Goal: Task Accomplishment & Management: Manage account settings

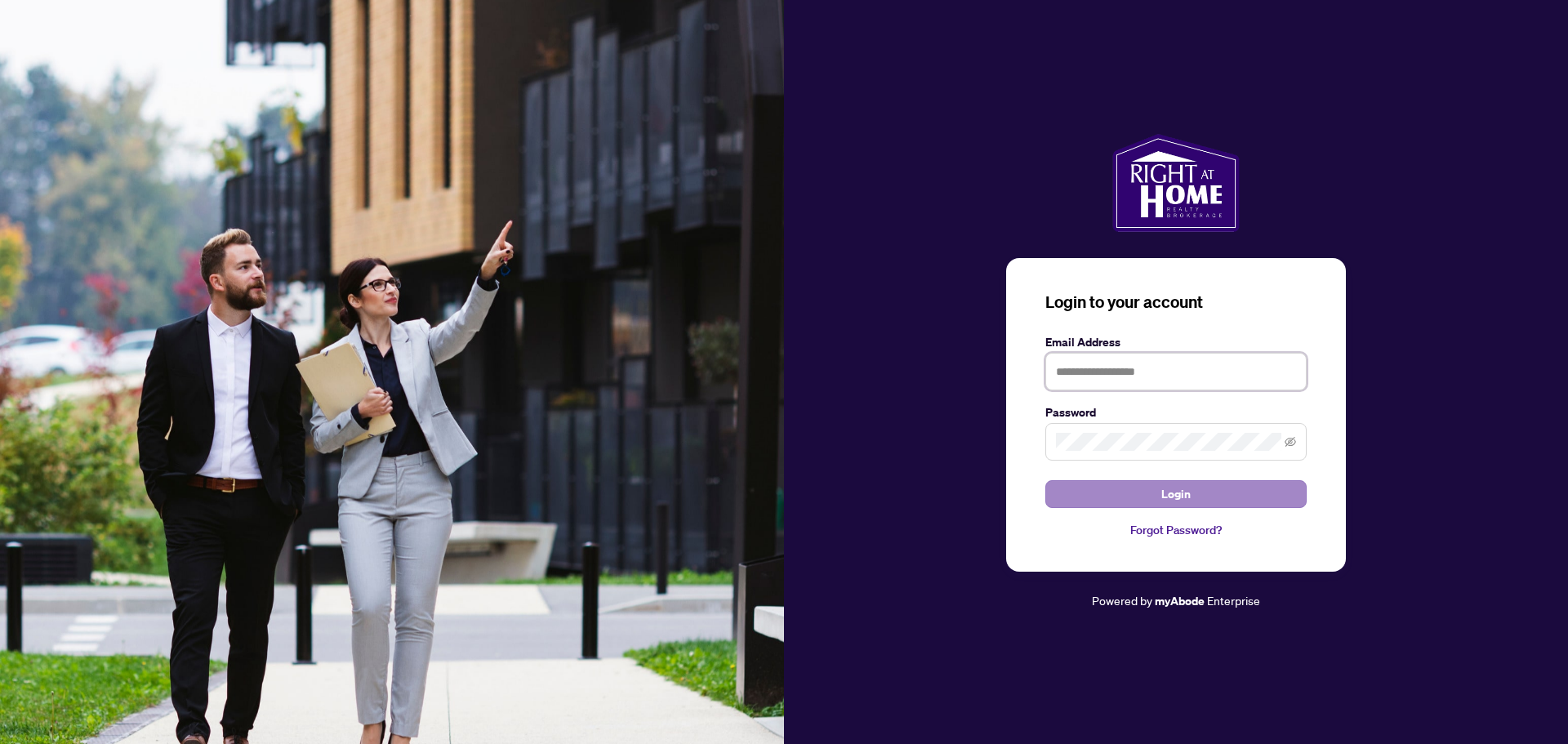
type input "**********"
click at [1090, 503] on button "Login" at bounding box center [1176, 494] width 261 height 27
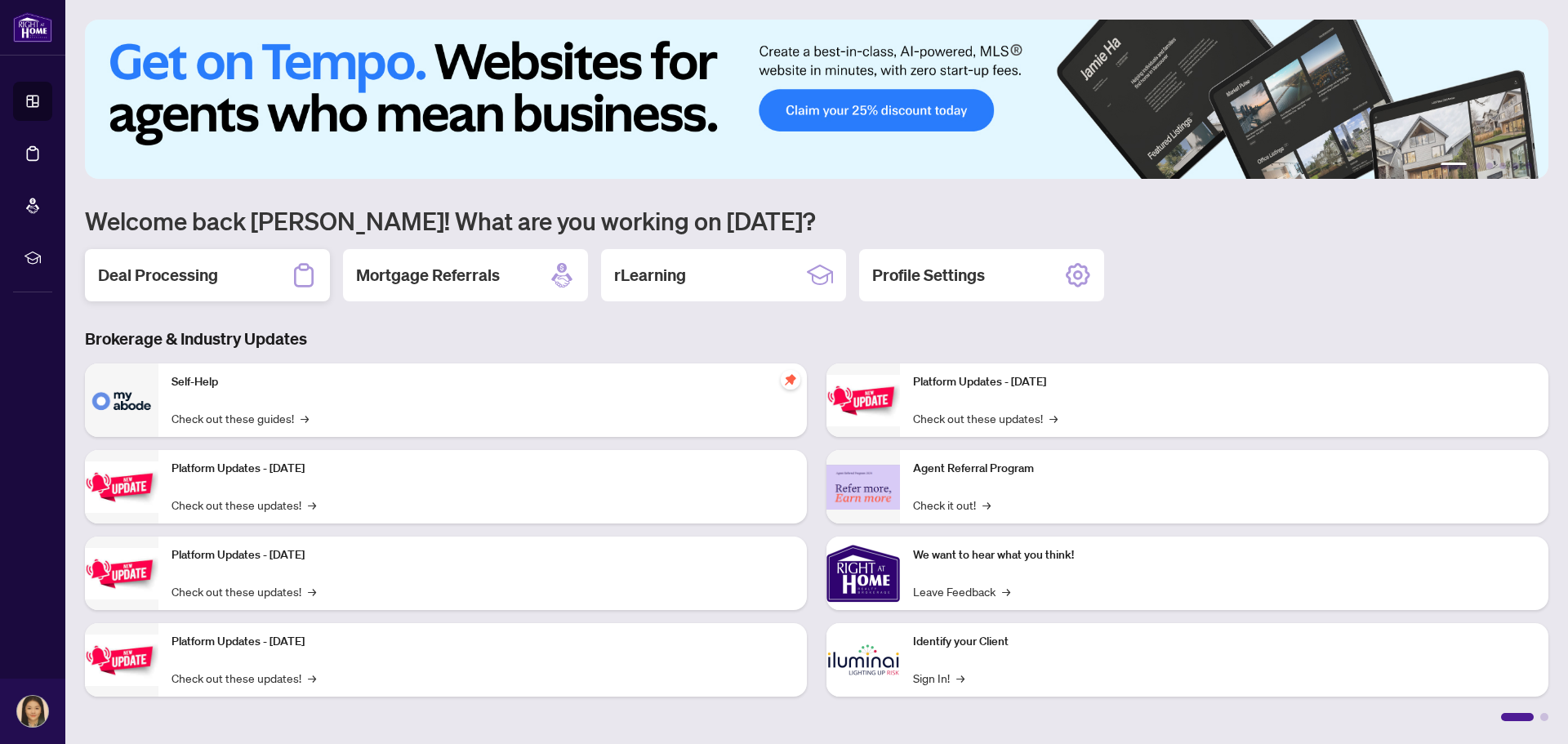
click at [242, 294] on div "Deal Processing" at bounding box center [206, 275] width 245 height 52
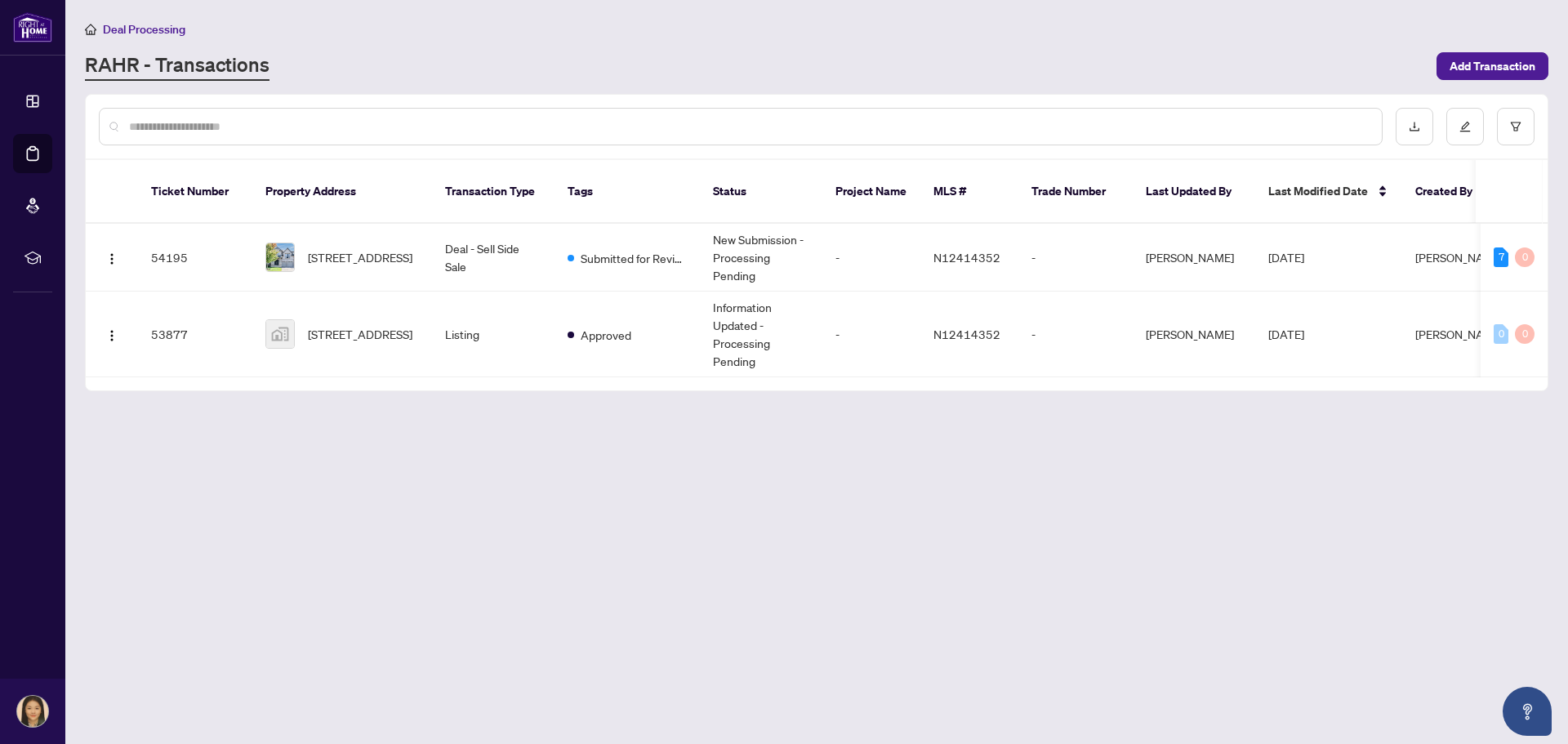
click at [1273, 515] on main "Deal Processing [PERSON_NAME] - Transactions Add Transaction Ticket Number Prop…" at bounding box center [817, 372] width 1502 height 744
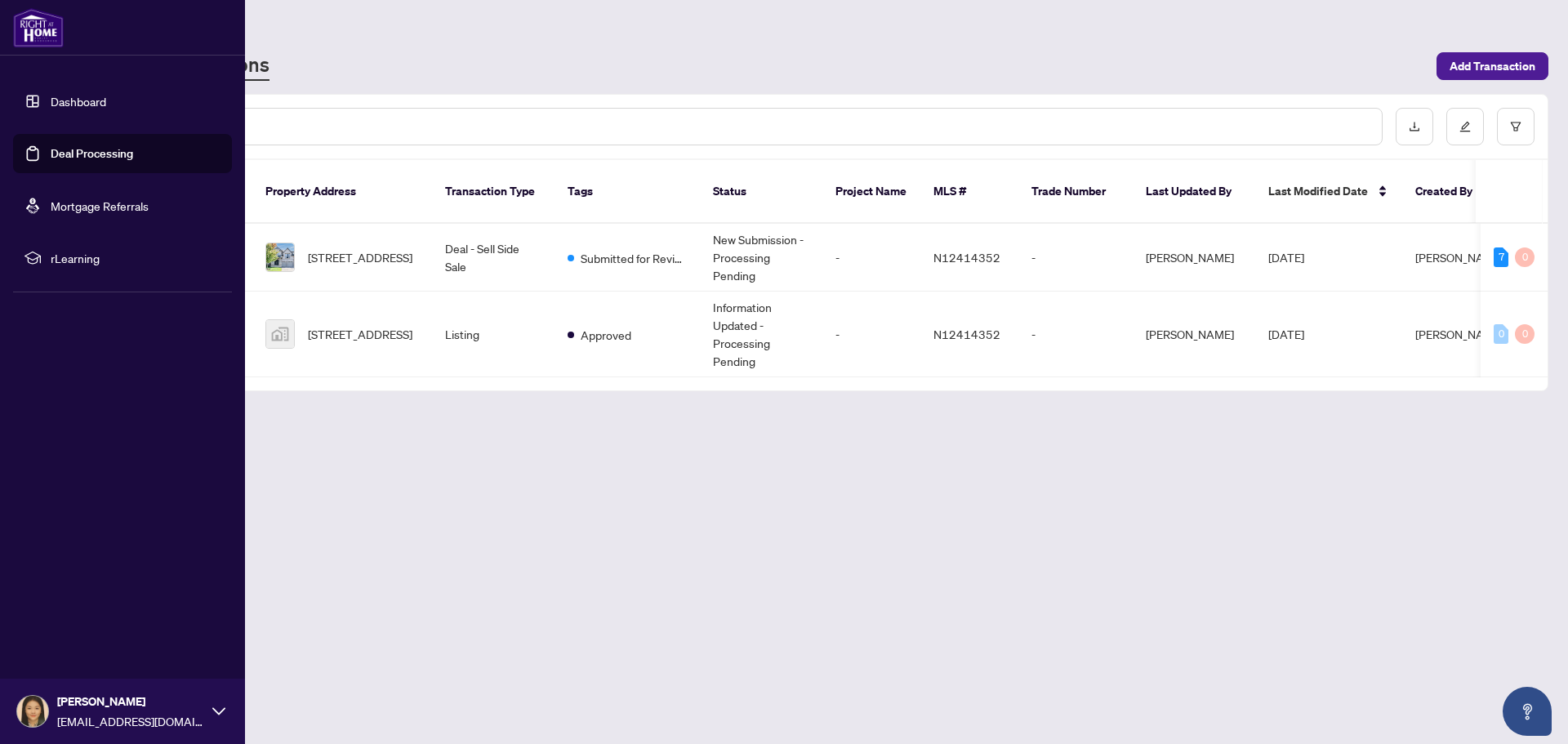
click at [65, 100] on link "Dashboard" at bounding box center [78, 101] width 56 height 15
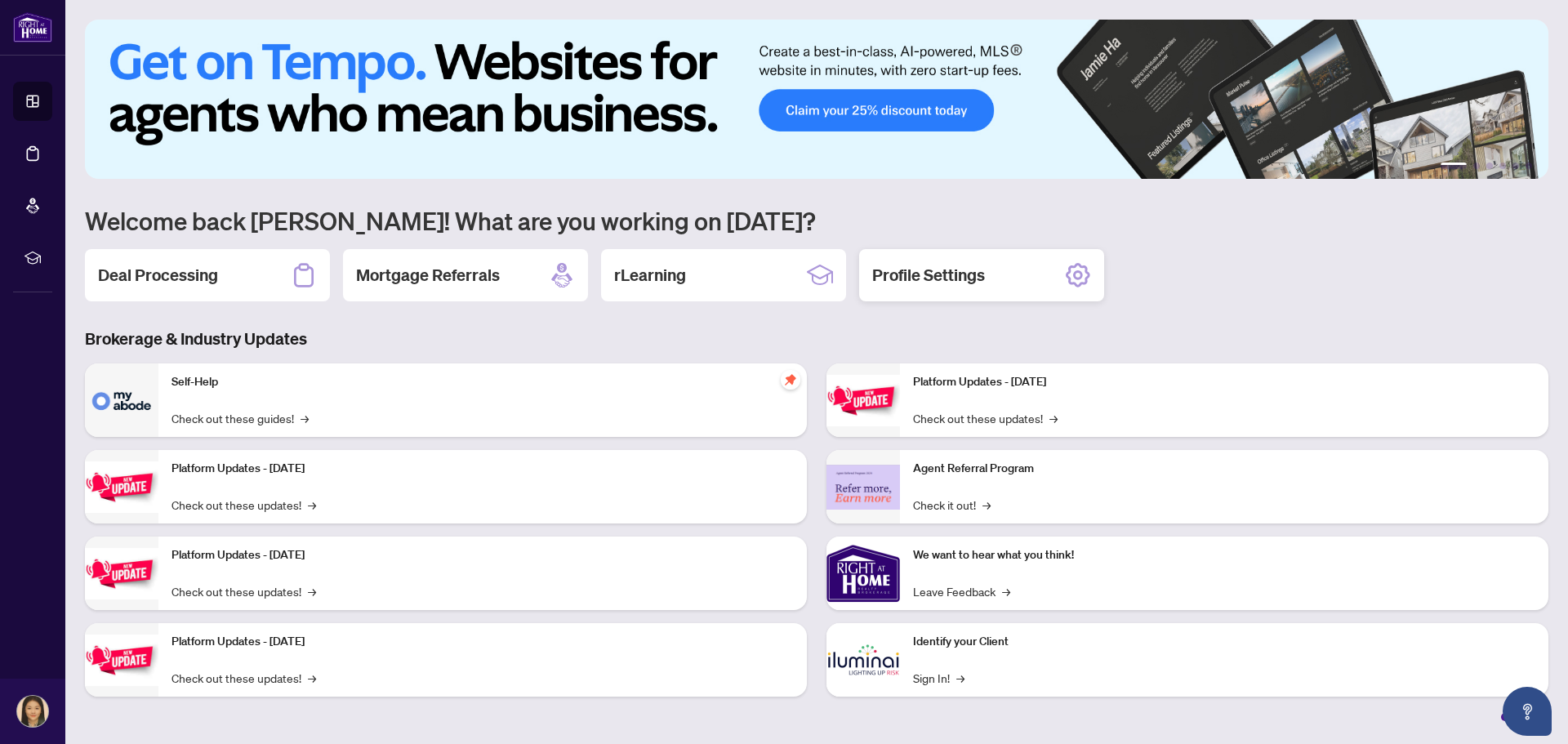
click at [923, 280] on h2 "Profile Settings" at bounding box center [929, 275] width 113 height 23
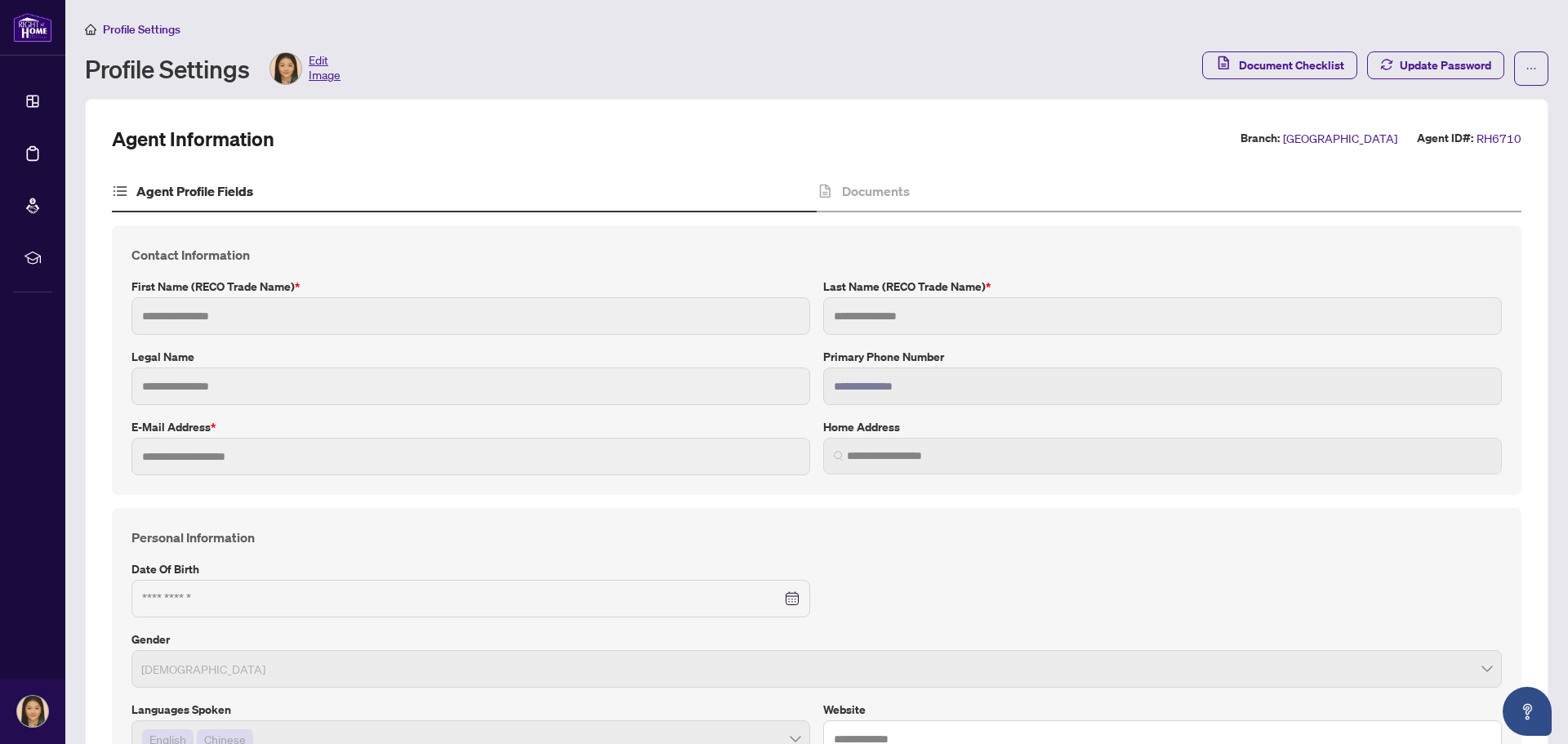
type input "*****"
type input "**********"
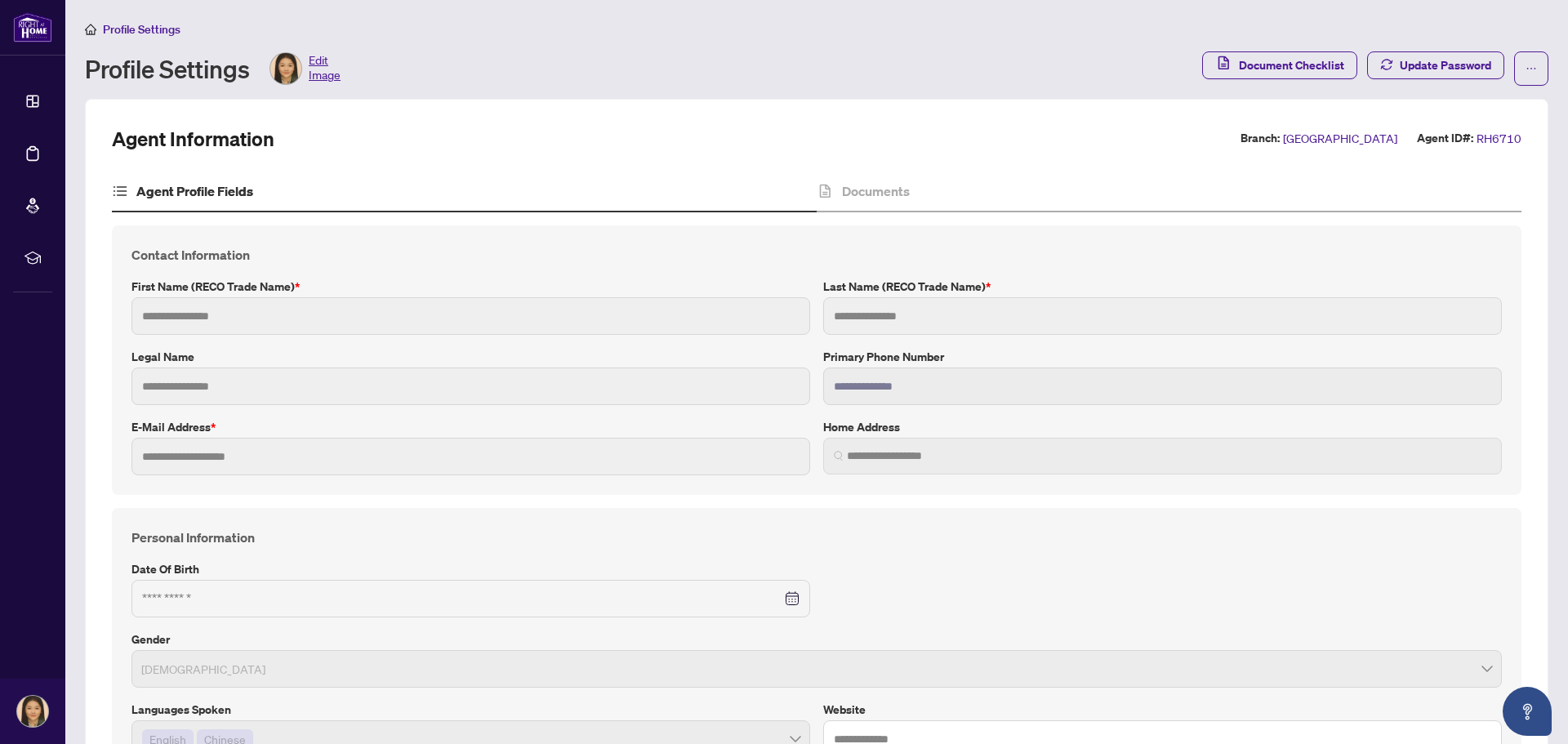
type input "*********"
type input "**********"
type input "****"
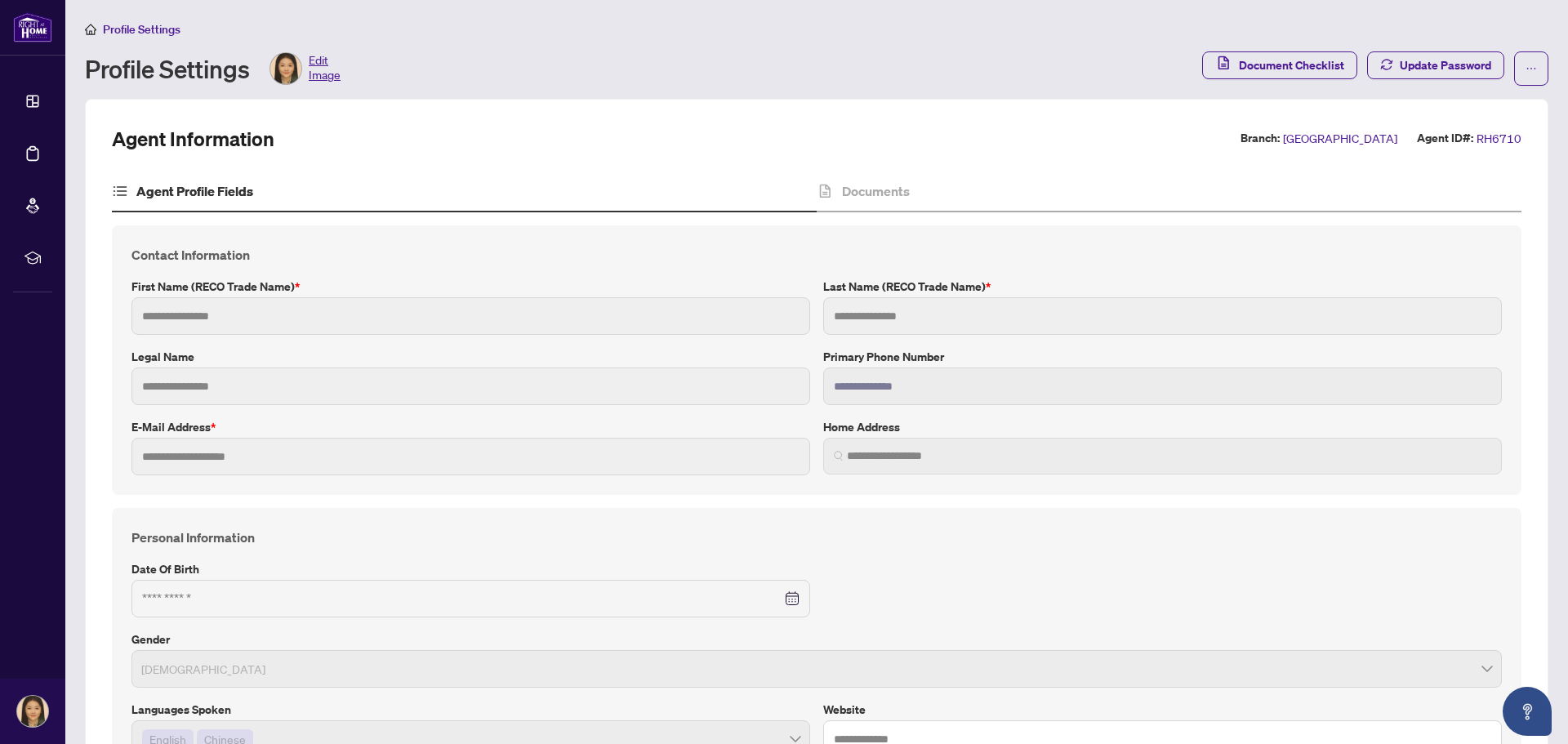
type input "*******"
type input "**********"
type input "****"
type input "**********"
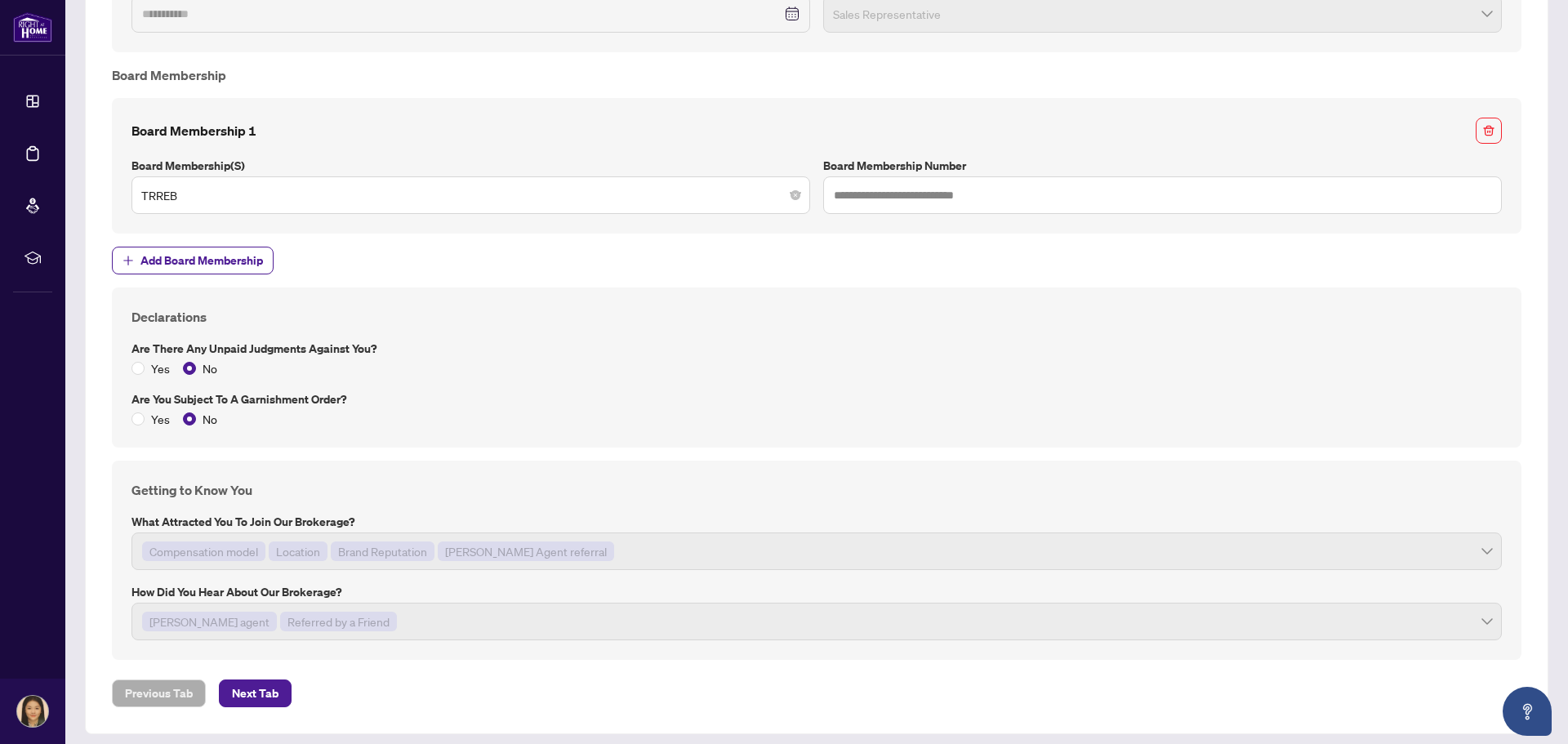
scroll to position [1877, 0]
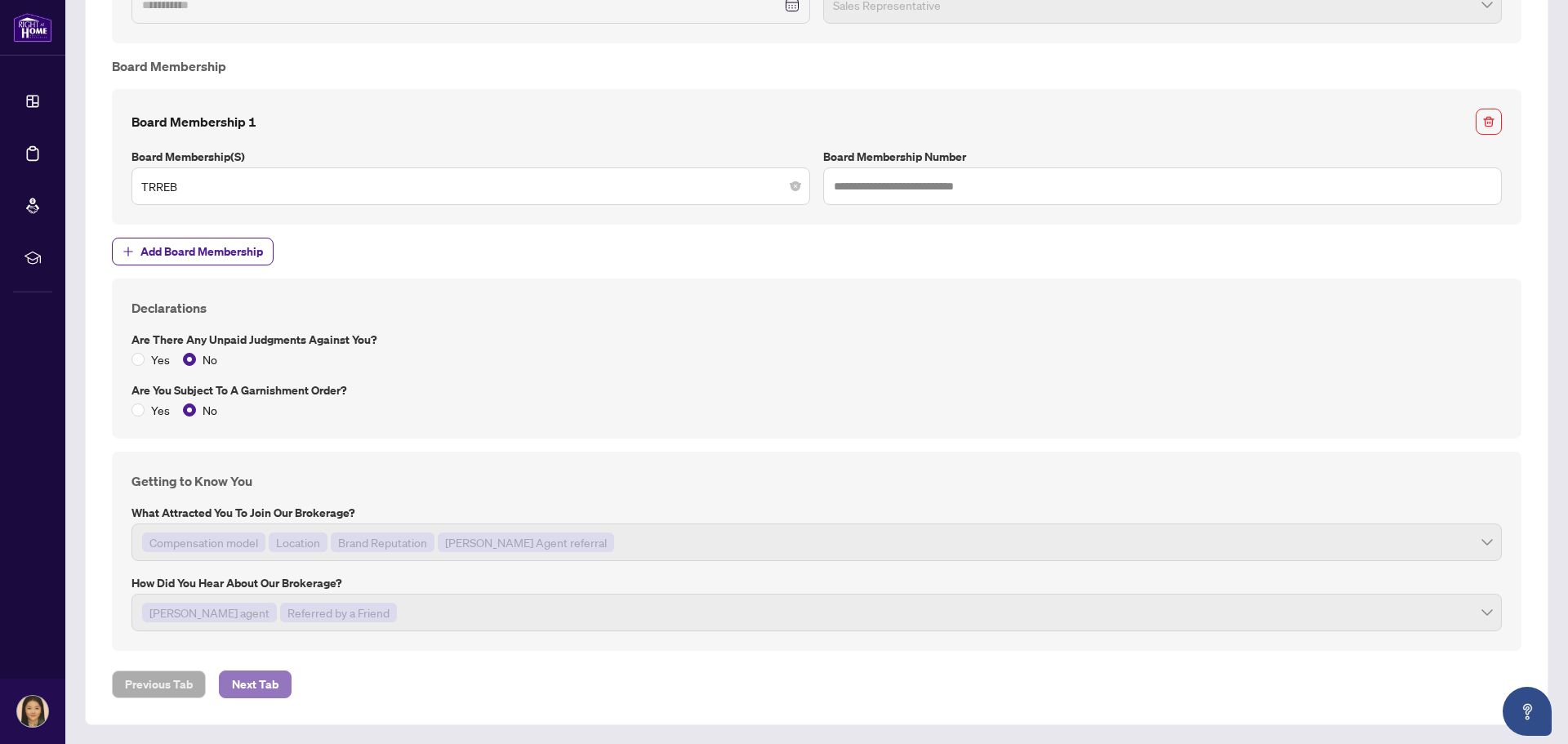
click at [232, 680] on span "Next Tab" at bounding box center [255, 685] width 46 height 27
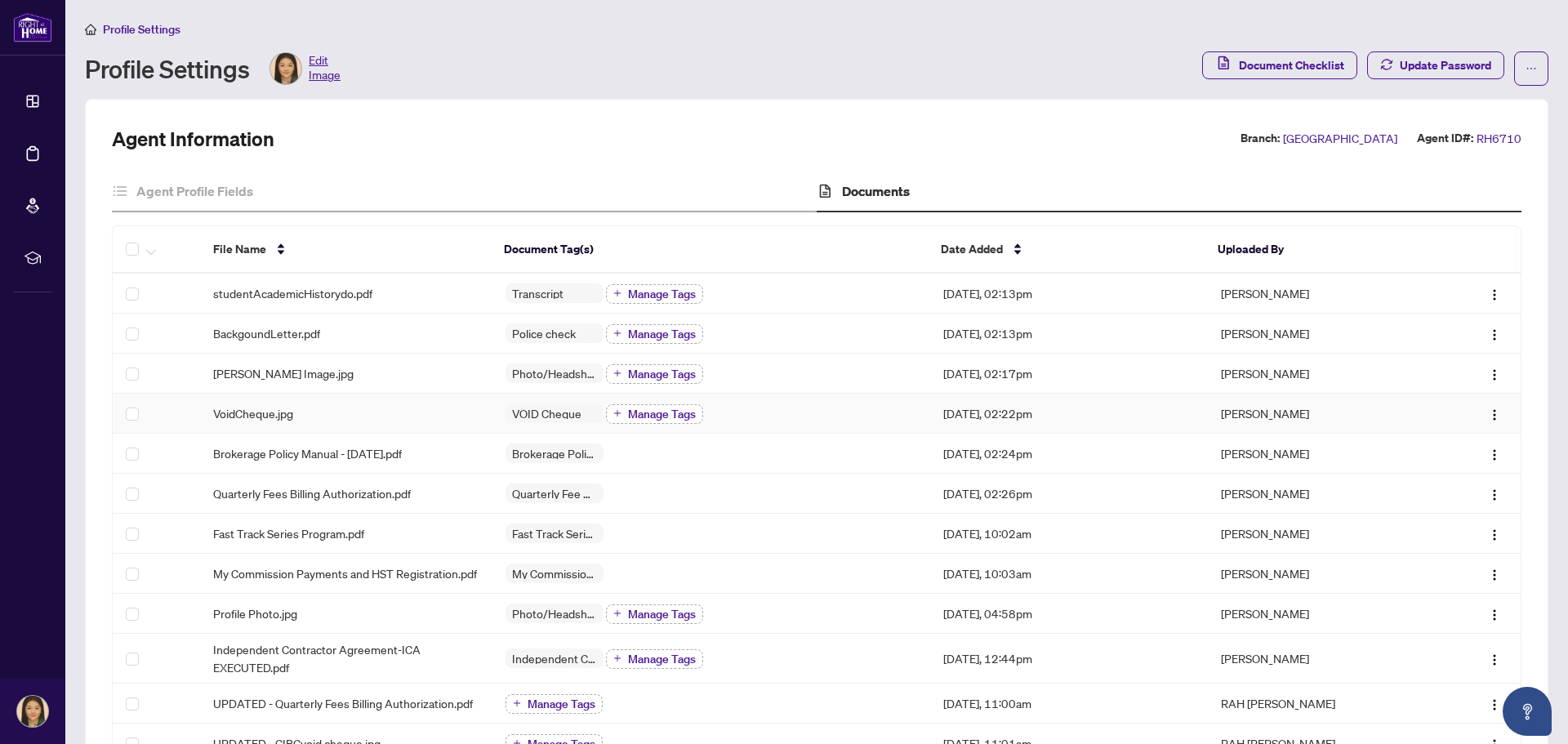
click at [616, 411] on icon "plus" at bounding box center [618, 413] width 8 height 8
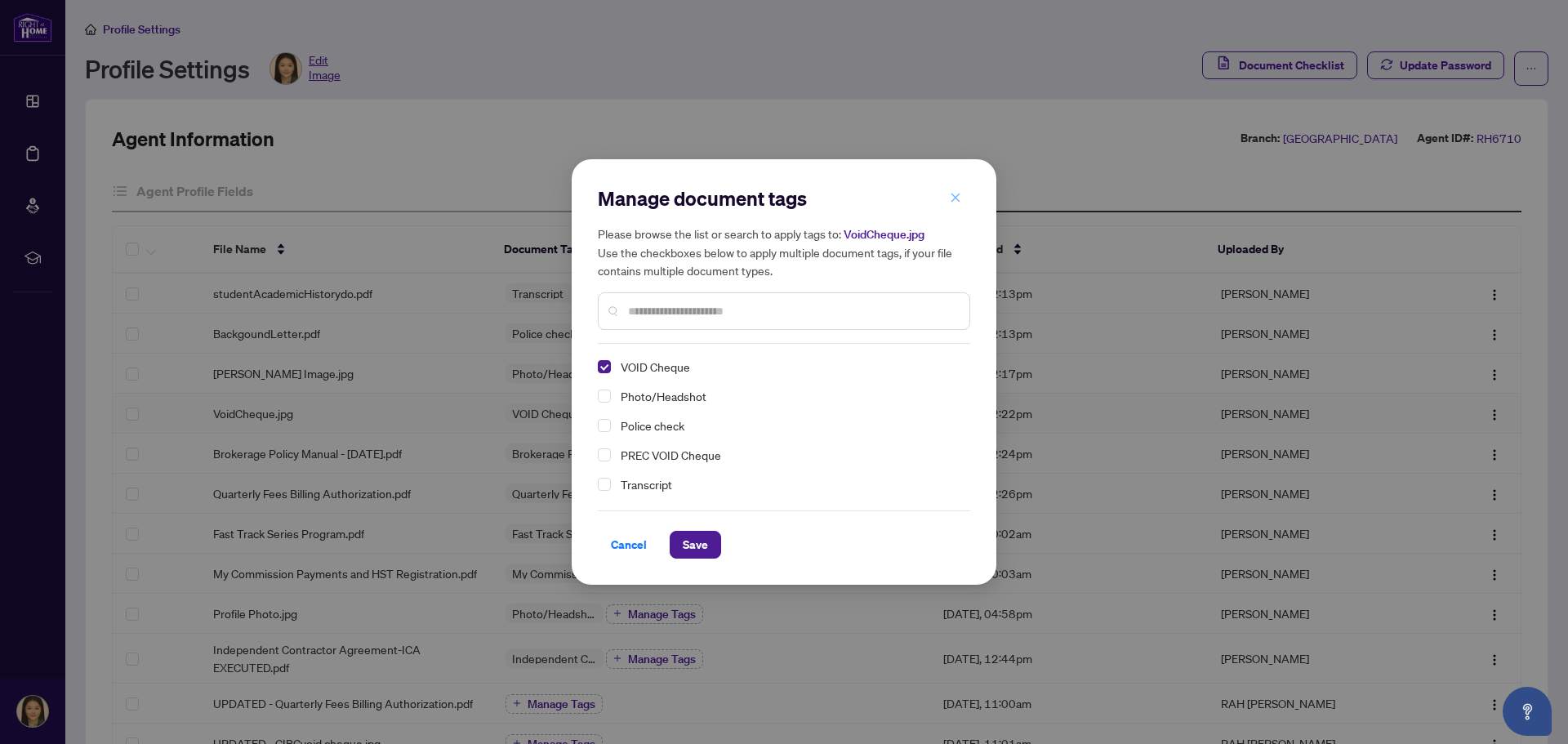
click at [958, 196] on icon "close" at bounding box center [955, 197] width 12 height 12
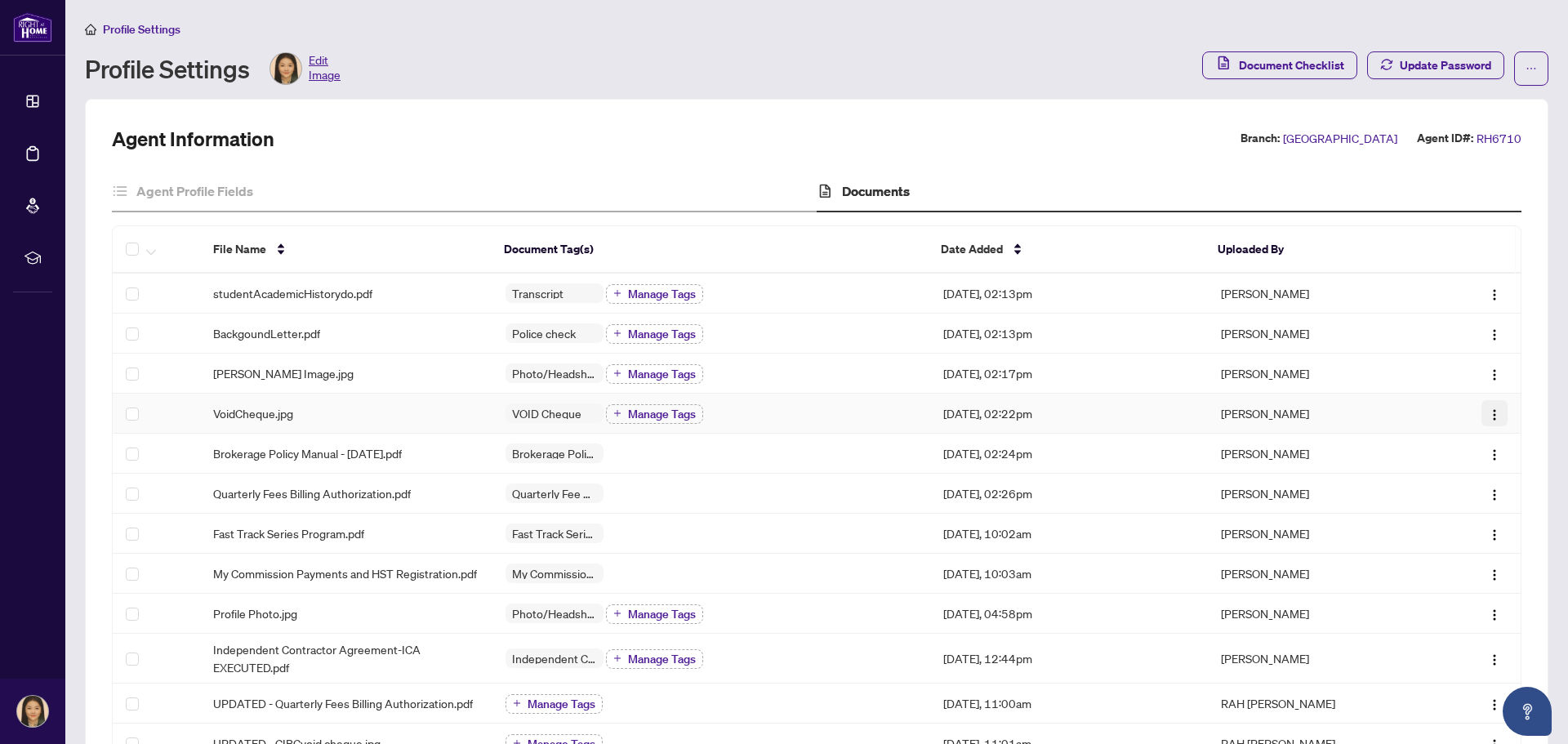
click at [1488, 411] on img "button" at bounding box center [1495, 415] width 13 height 13
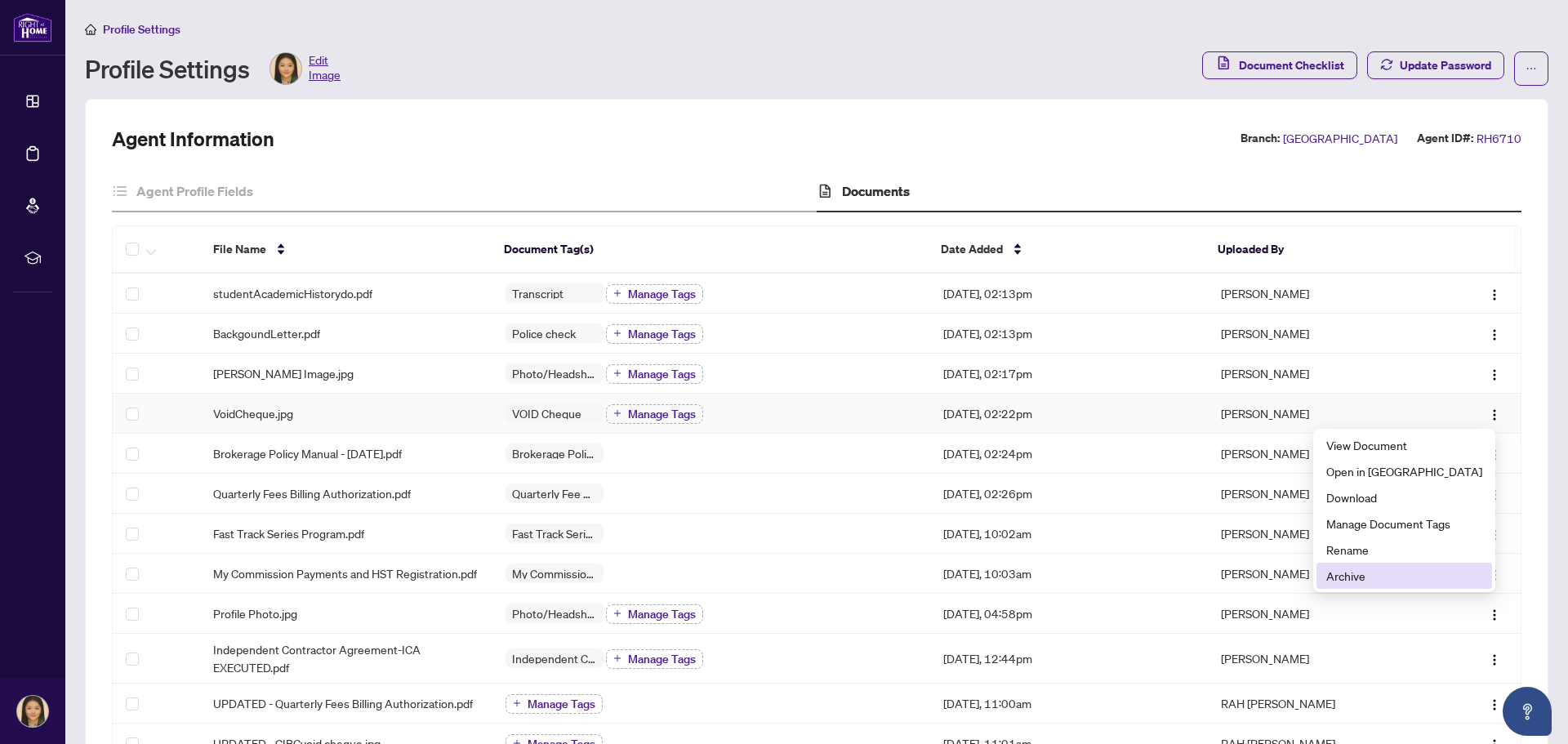
click at [1378, 570] on span "Archive" at bounding box center [1405, 576] width 156 height 18
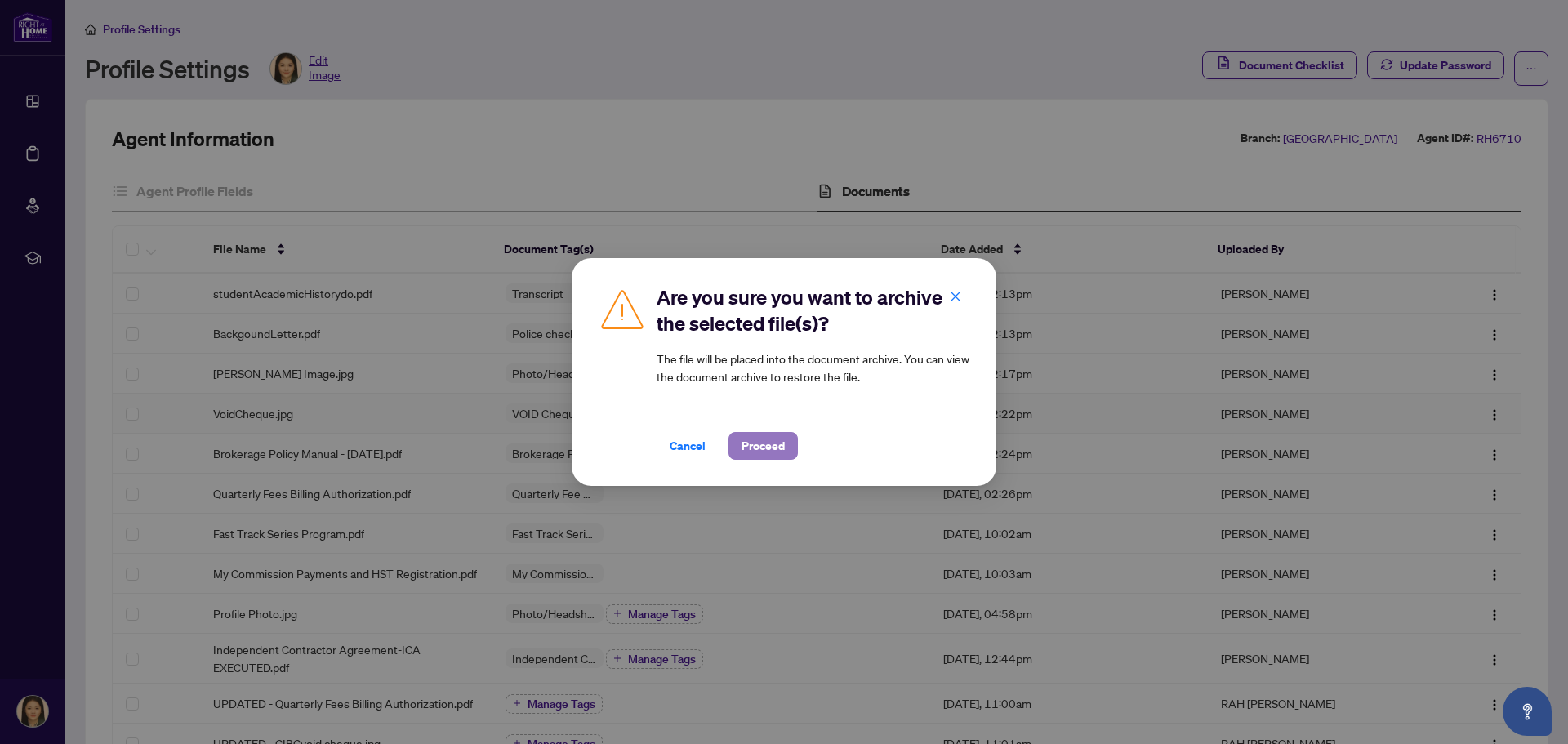
click at [750, 450] on span "Proceed" at bounding box center [763, 446] width 43 height 27
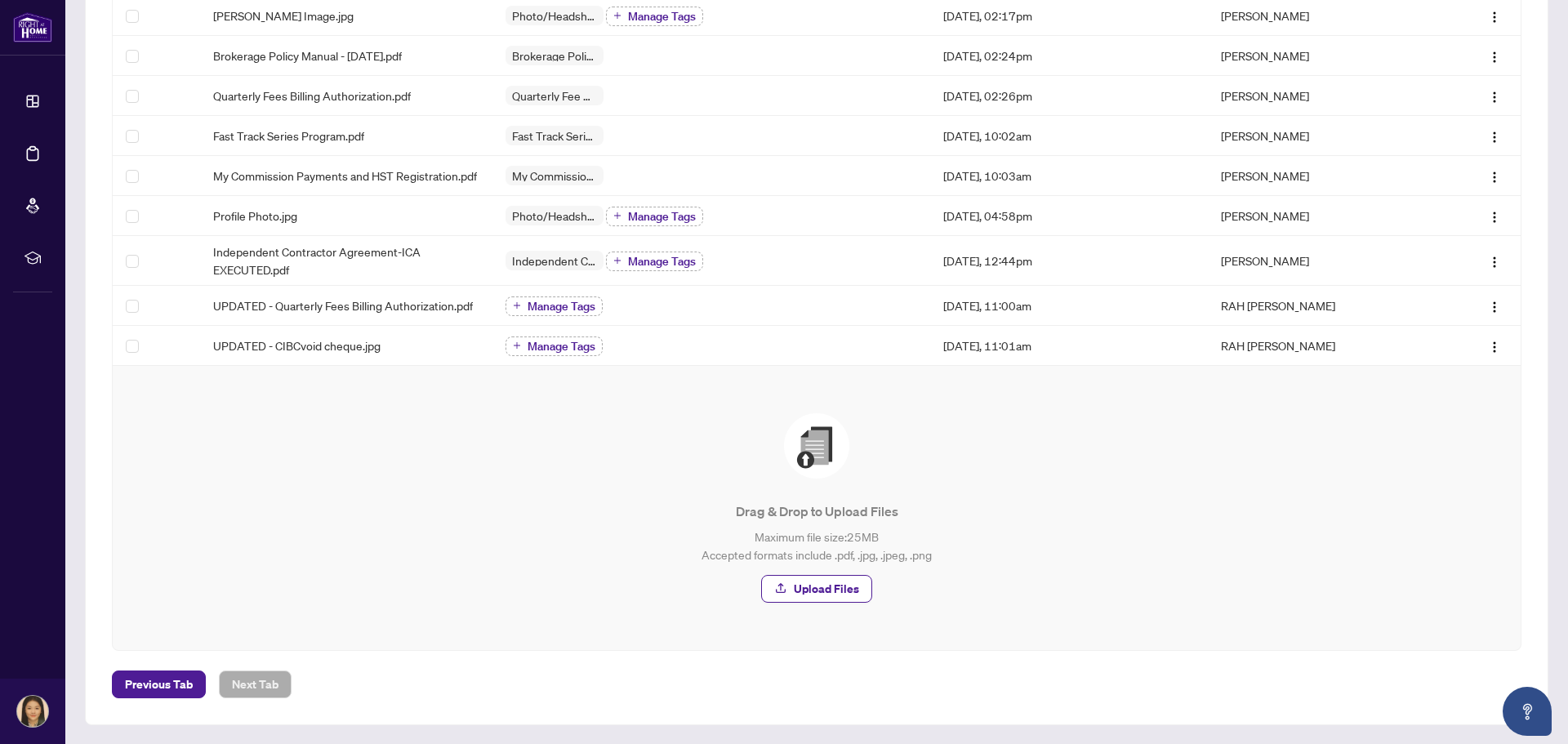
scroll to position [85, 0]
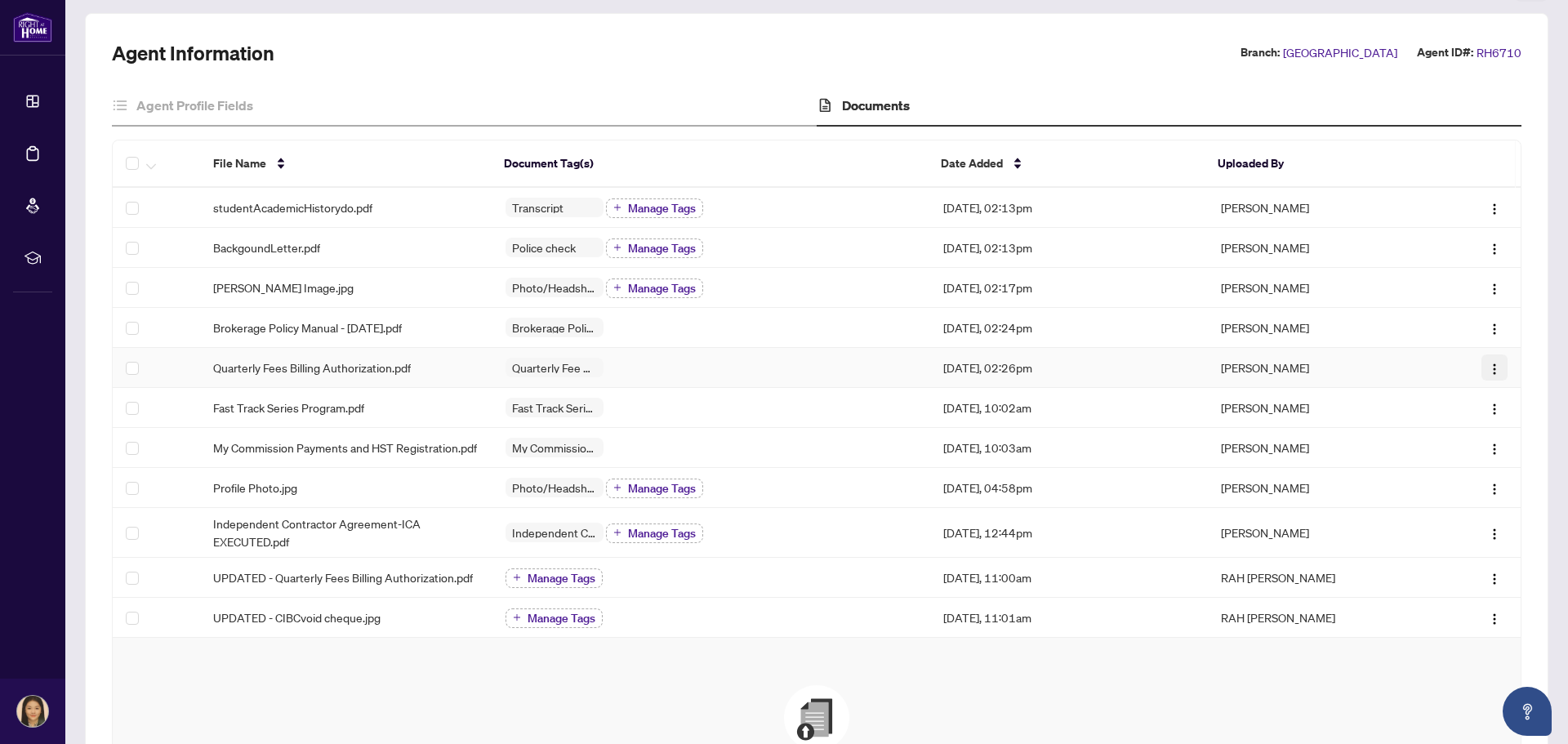
click at [1488, 367] on img "button" at bounding box center [1495, 369] width 13 height 13
click at [1488, 364] on img "button" at bounding box center [1495, 369] width 13 height 13
click at [1488, 365] on img "button" at bounding box center [1495, 369] width 13 height 13
click at [1428, 363] on td at bounding box center [1474, 368] width 94 height 40
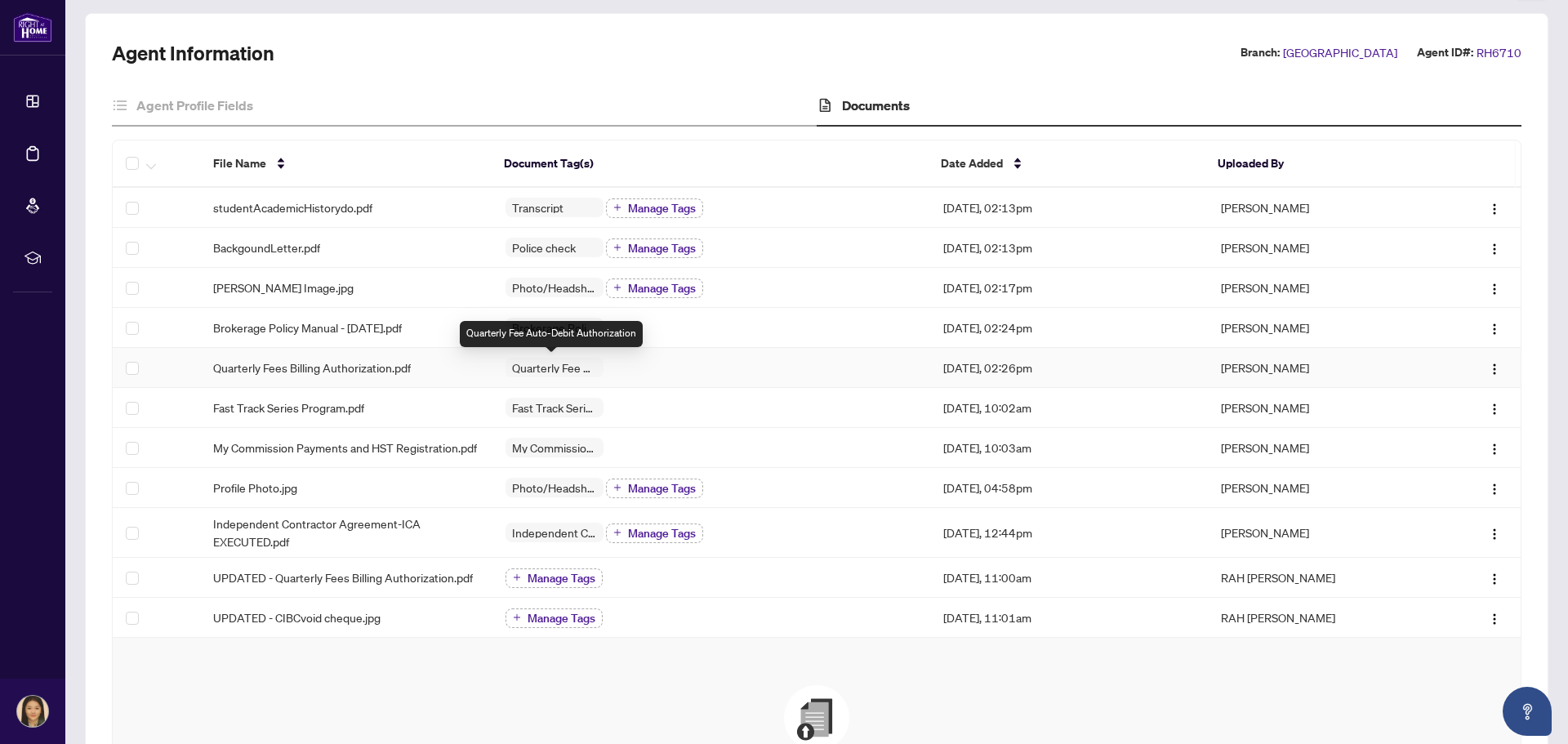
click at [557, 372] on span "Quarterly Fee Auto-Debit Authorization" at bounding box center [555, 367] width 98 height 20
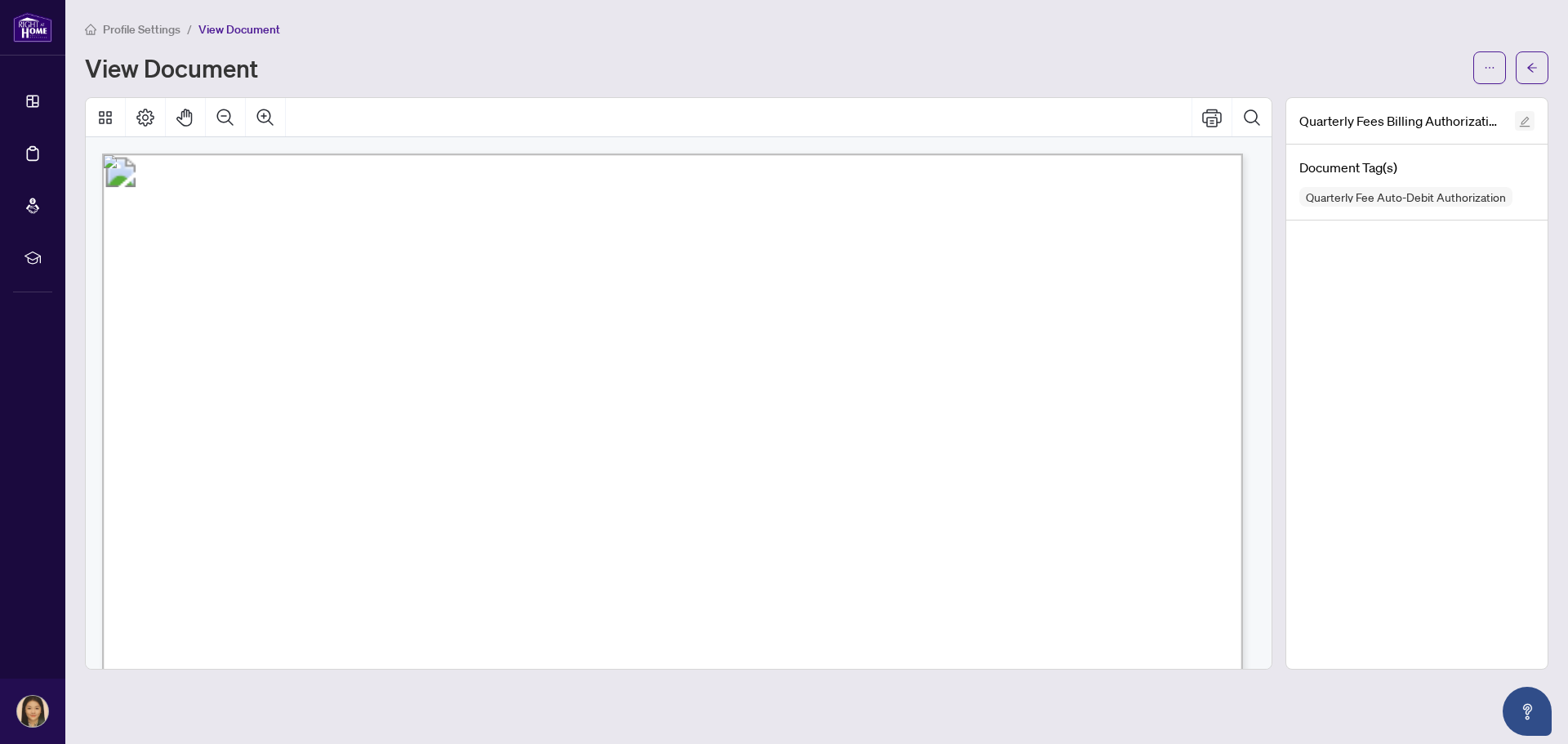
click at [1531, 119] on button "button" at bounding box center [1525, 121] width 20 height 20
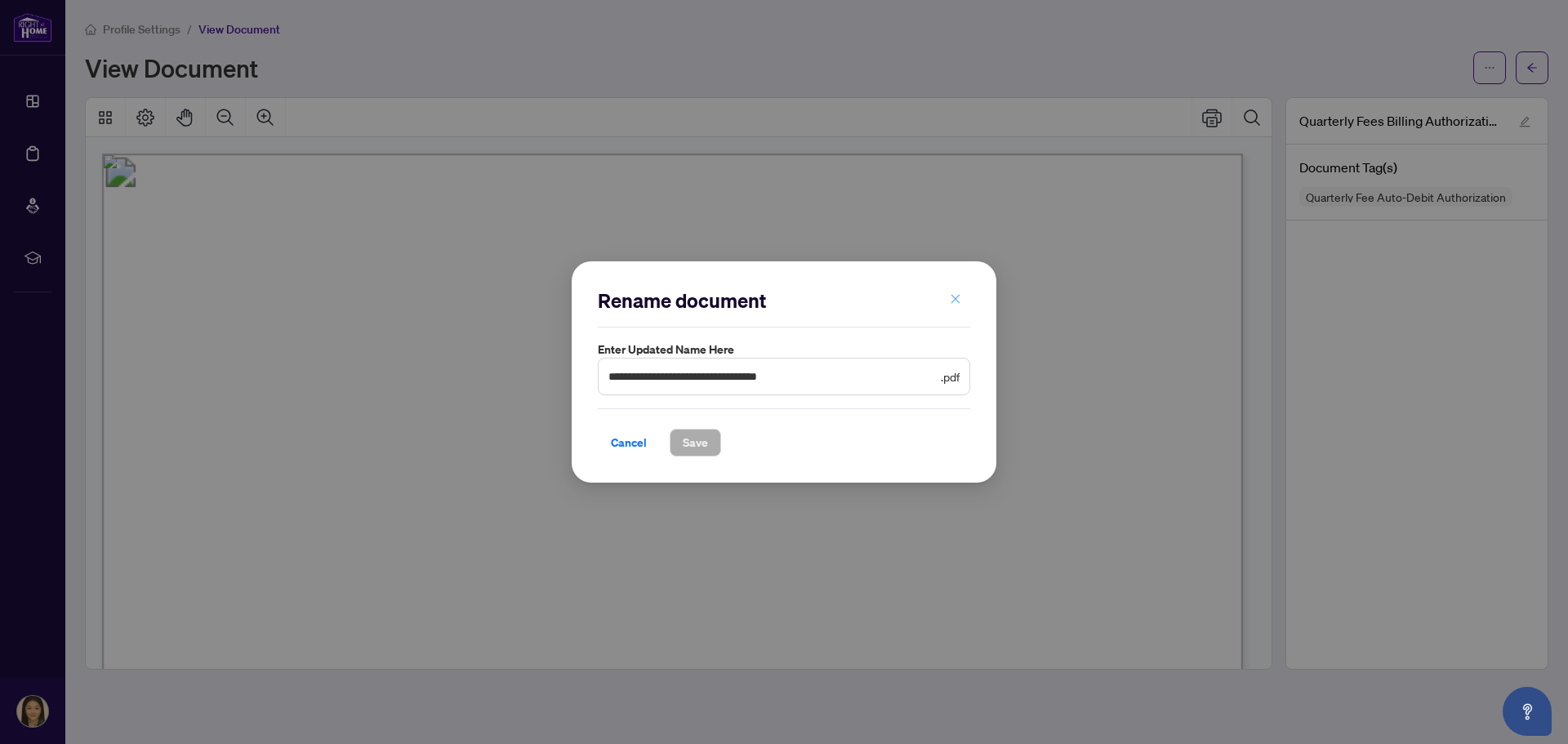
click at [958, 305] on span "button" at bounding box center [955, 300] width 12 height 27
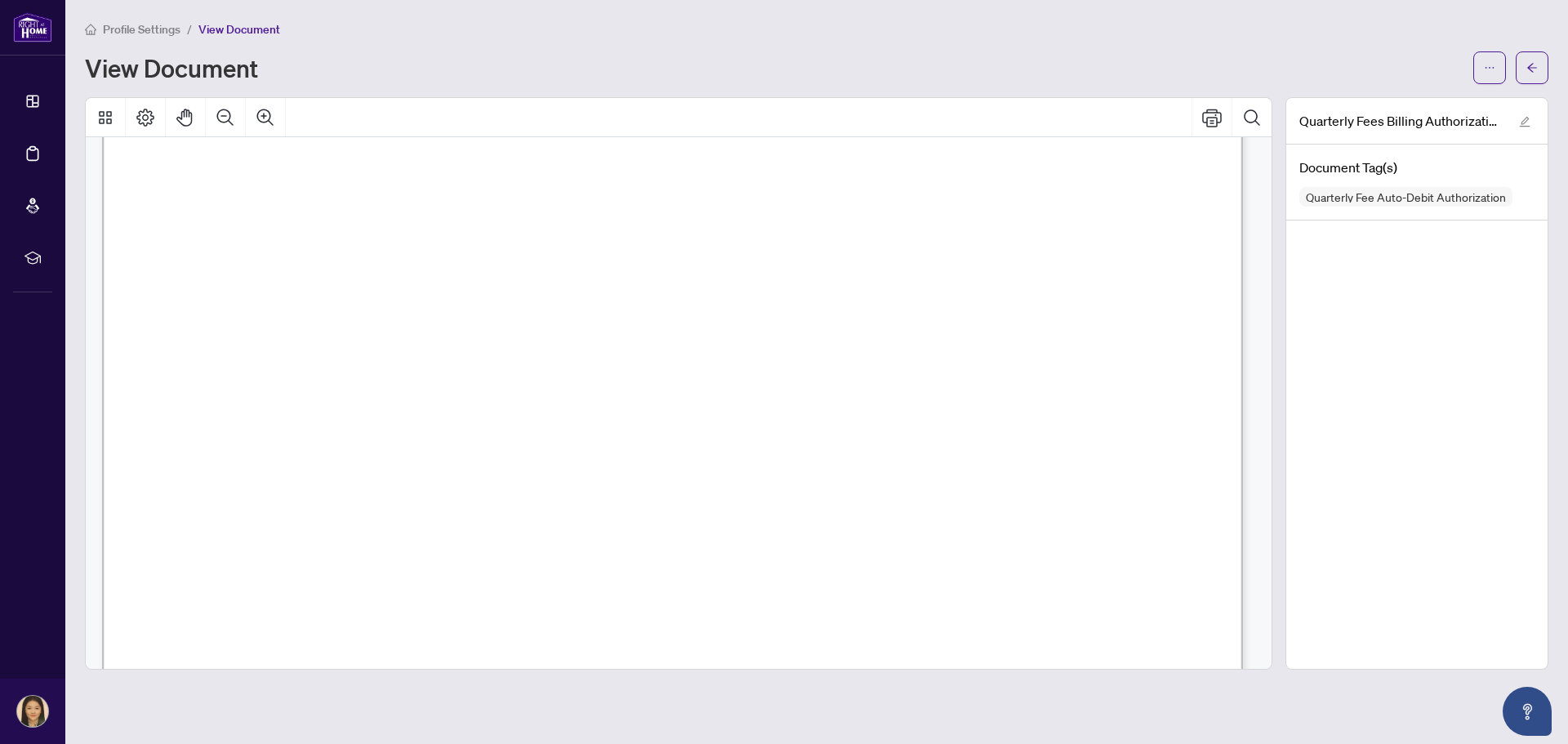
scroll to position [545, 0]
click at [1479, 62] on button "button" at bounding box center [1489, 67] width 32 height 32
drag, startPoint x: 1410, startPoint y: 384, endPoint x: 1355, endPoint y: 384, distance: 55.0
click at [1410, 384] on div "Quarterly Fees Billing Authorization.pdf Document Tag(s) Quarterly Fee Auto-Deb…" at bounding box center [1416, 383] width 263 height 572
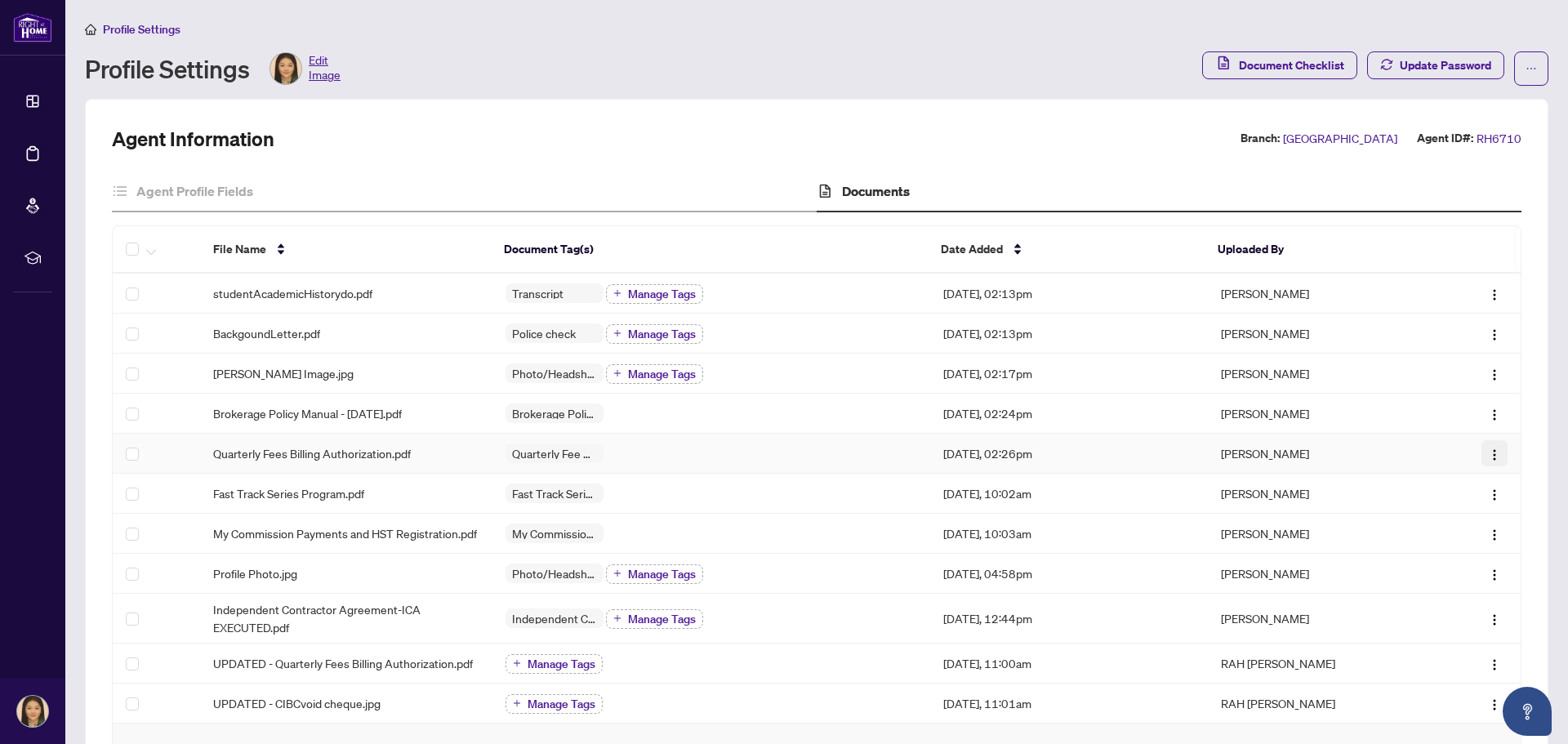
click at [1488, 453] on img "button" at bounding box center [1495, 455] width 13 height 13
drag, startPoint x: 1478, startPoint y: 453, endPoint x: 1353, endPoint y: 447, distance: 125.1
click at [1353, 447] on td "[PERSON_NAME]" at bounding box center [1318, 454] width 219 height 40
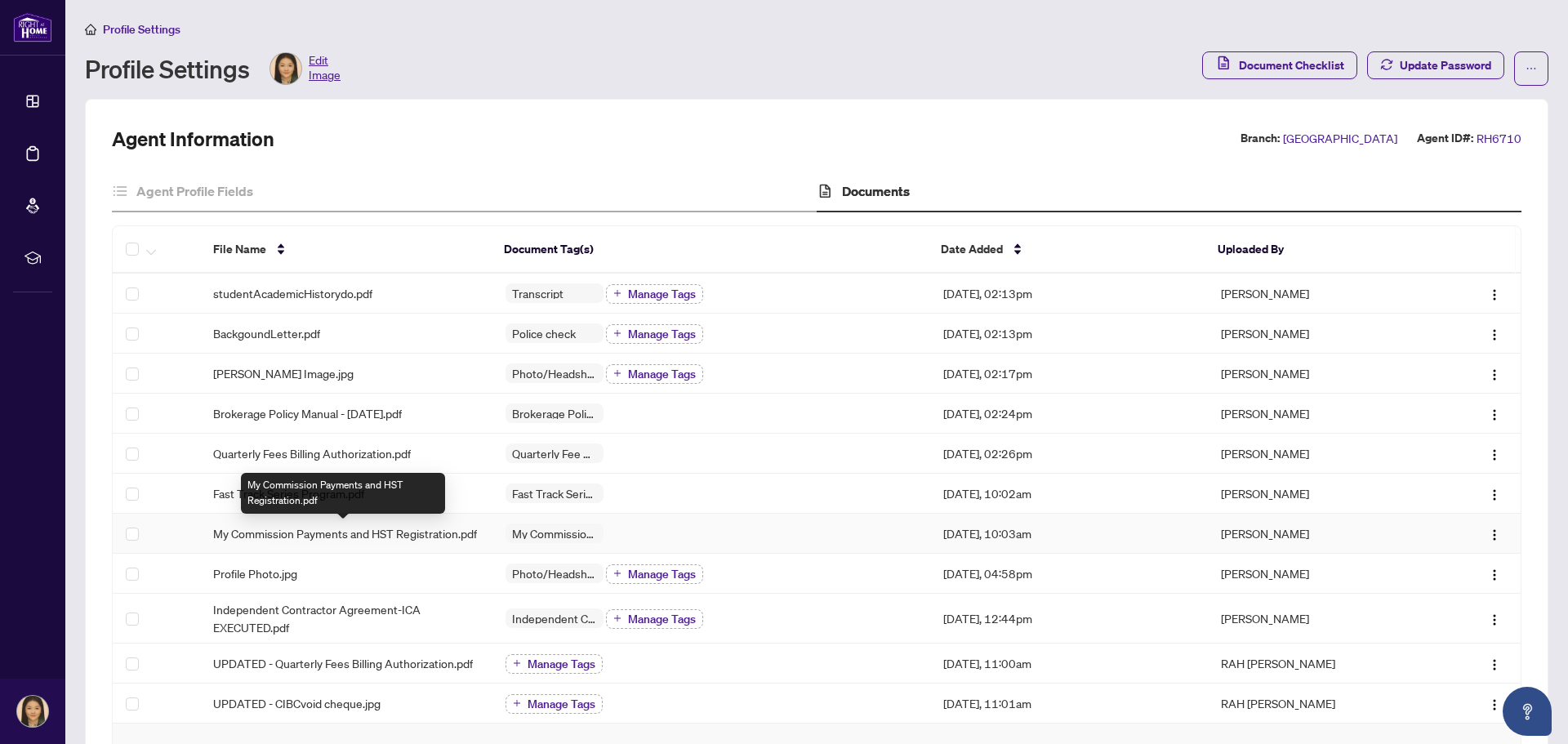
click at [314, 526] on span "My Commission Payments and HST Registration.pdf" at bounding box center [345, 533] width 264 height 18
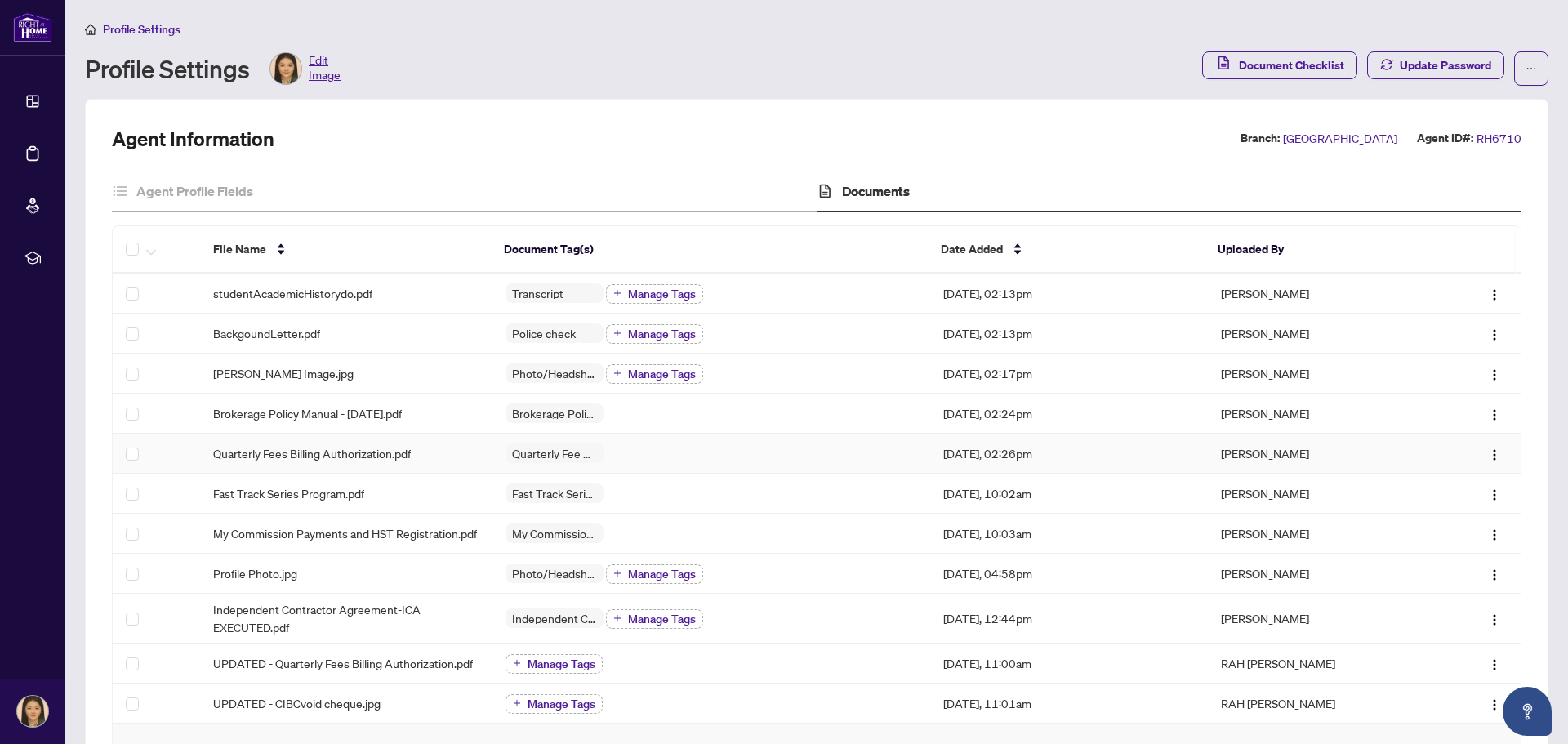
scroll to position [272, 0]
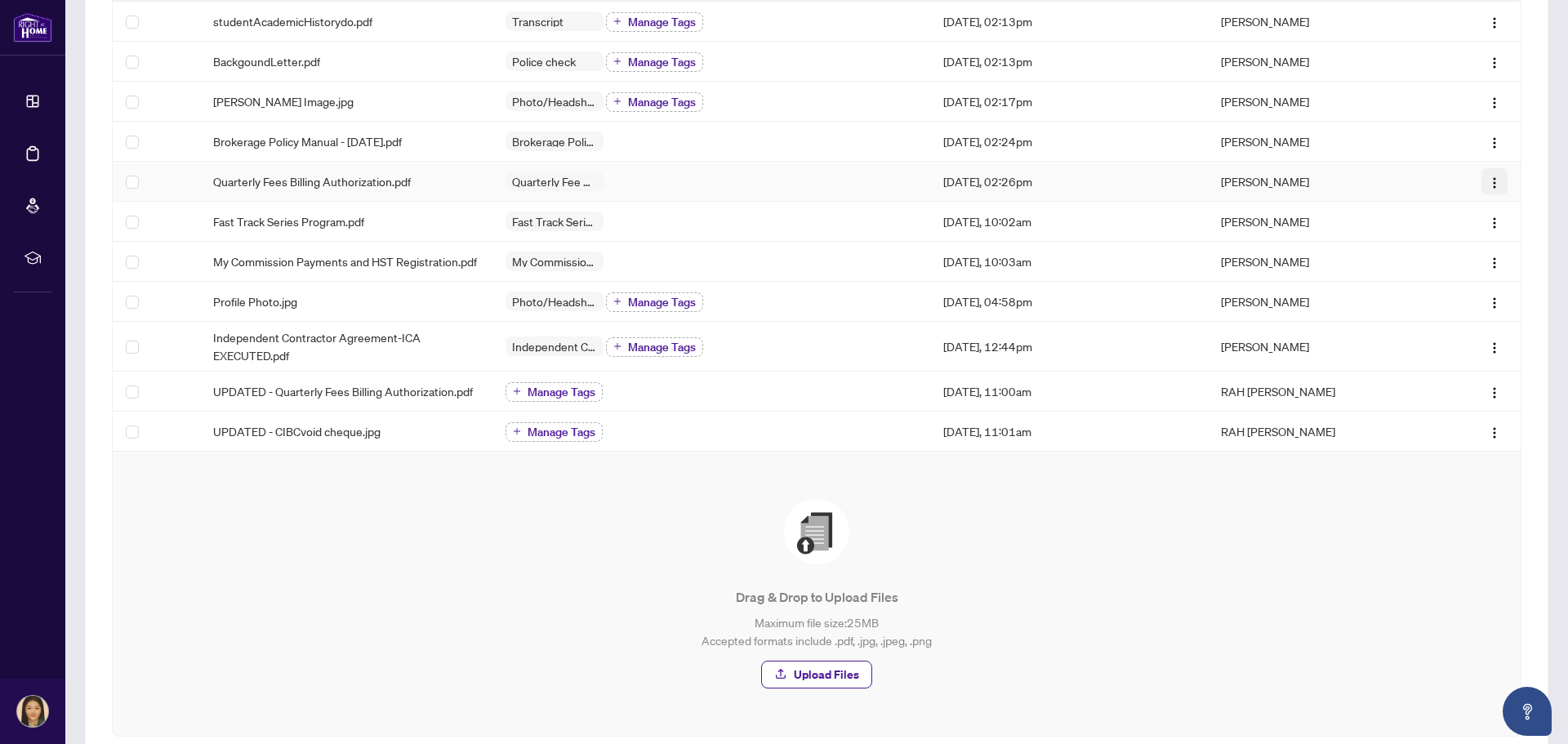
drag, startPoint x: 1468, startPoint y: 184, endPoint x: 1486, endPoint y: 181, distance: 18.2
click at [1488, 181] on img "button" at bounding box center [1495, 183] width 13 height 13
click at [1293, 177] on td "[PERSON_NAME]" at bounding box center [1318, 182] width 219 height 40
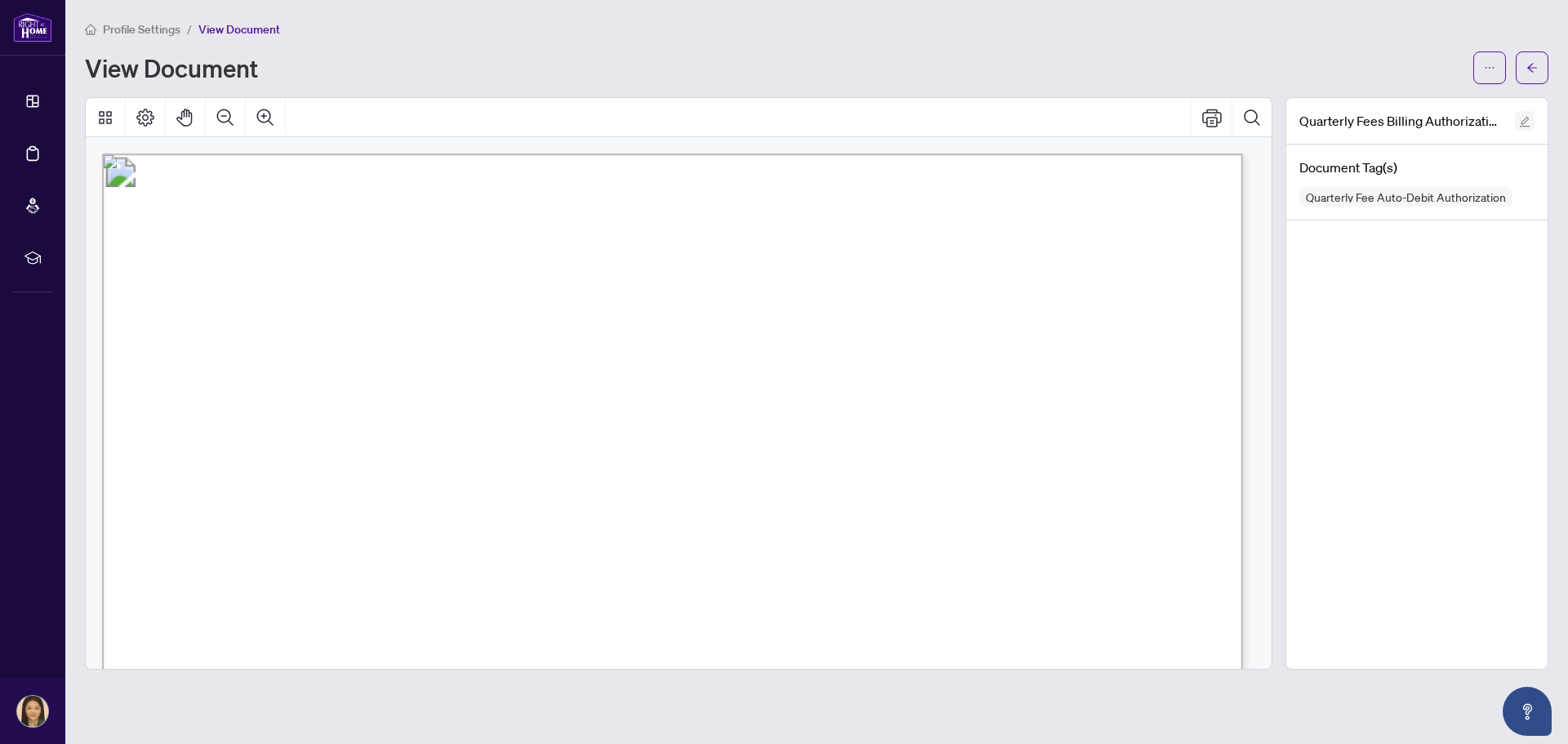
click at [1526, 116] on icon "edit" at bounding box center [1525, 122] width 12 height 12
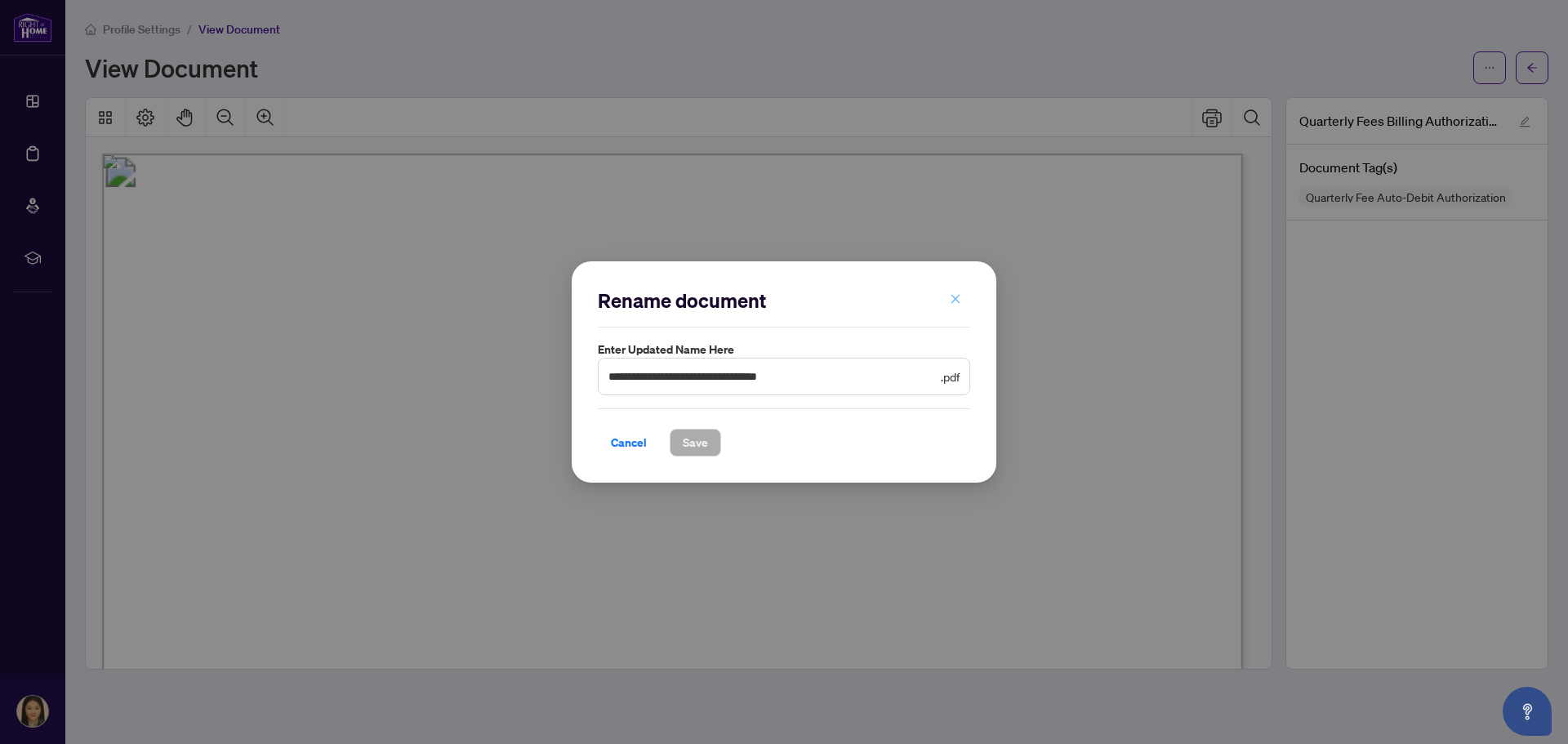
click at [964, 307] on button "button" at bounding box center [955, 299] width 32 height 27
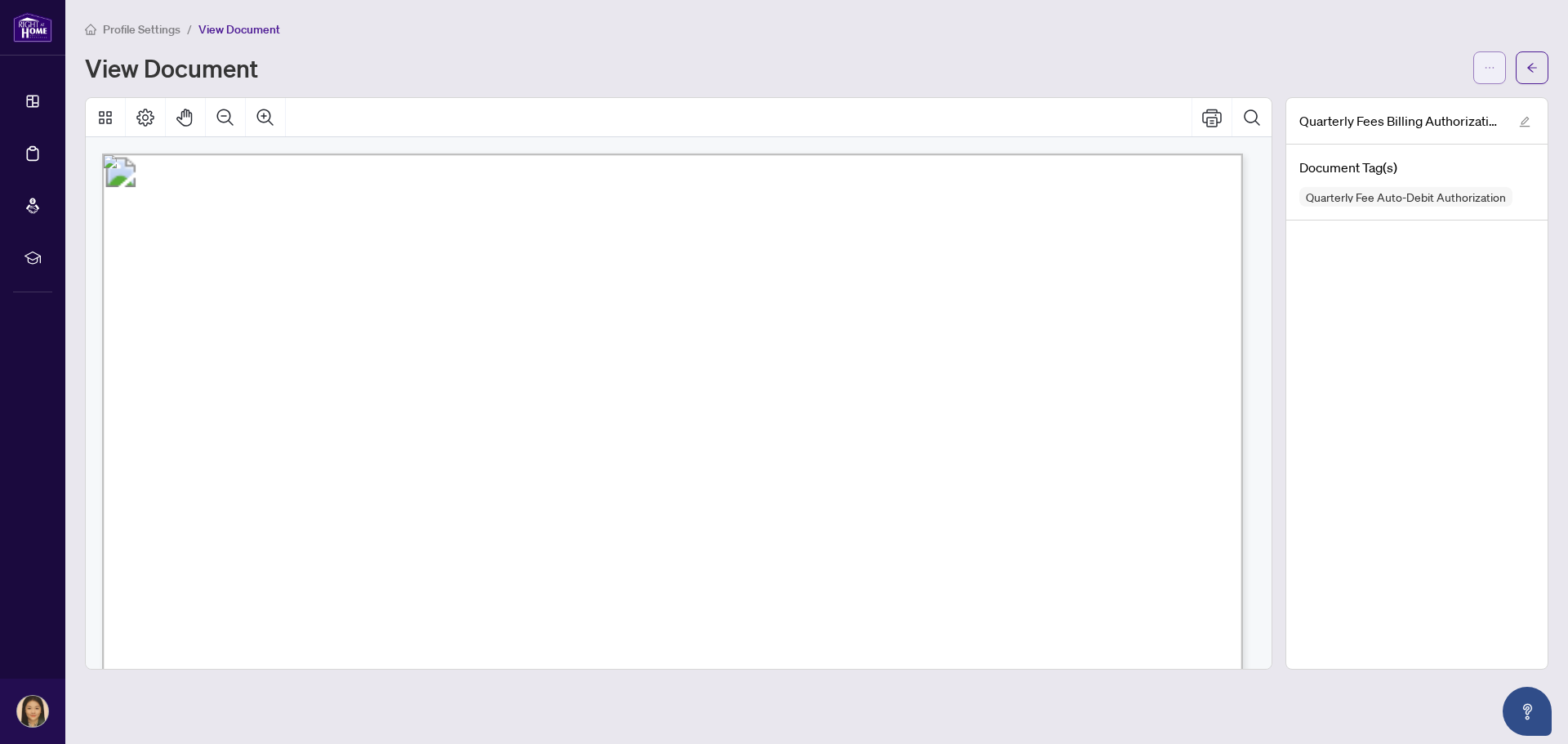
click at [1495, 69] on button "button" at bounding box center [1489, 67] width 32 height 32
click at [1393, 66] on div "View Document" at bounding box center [774, 68] width 1379 height 27
click at [1380, 201] on span "Quarterly Fee Auto-Debit Authorization" at bounding box center [1405, 197] width 213 height 12
drag, startPoint x: 1346, startPoint y: 335, endPoint x: 896, endPoint y: 349, distance: 450.2
click at [1345, 337] on div "Quarterly Fees Billing Authorization.pdf Document Tag(s) Quarterly Fee Auto-Deb…" at bounding box center [1416, 383] width 263 height 572
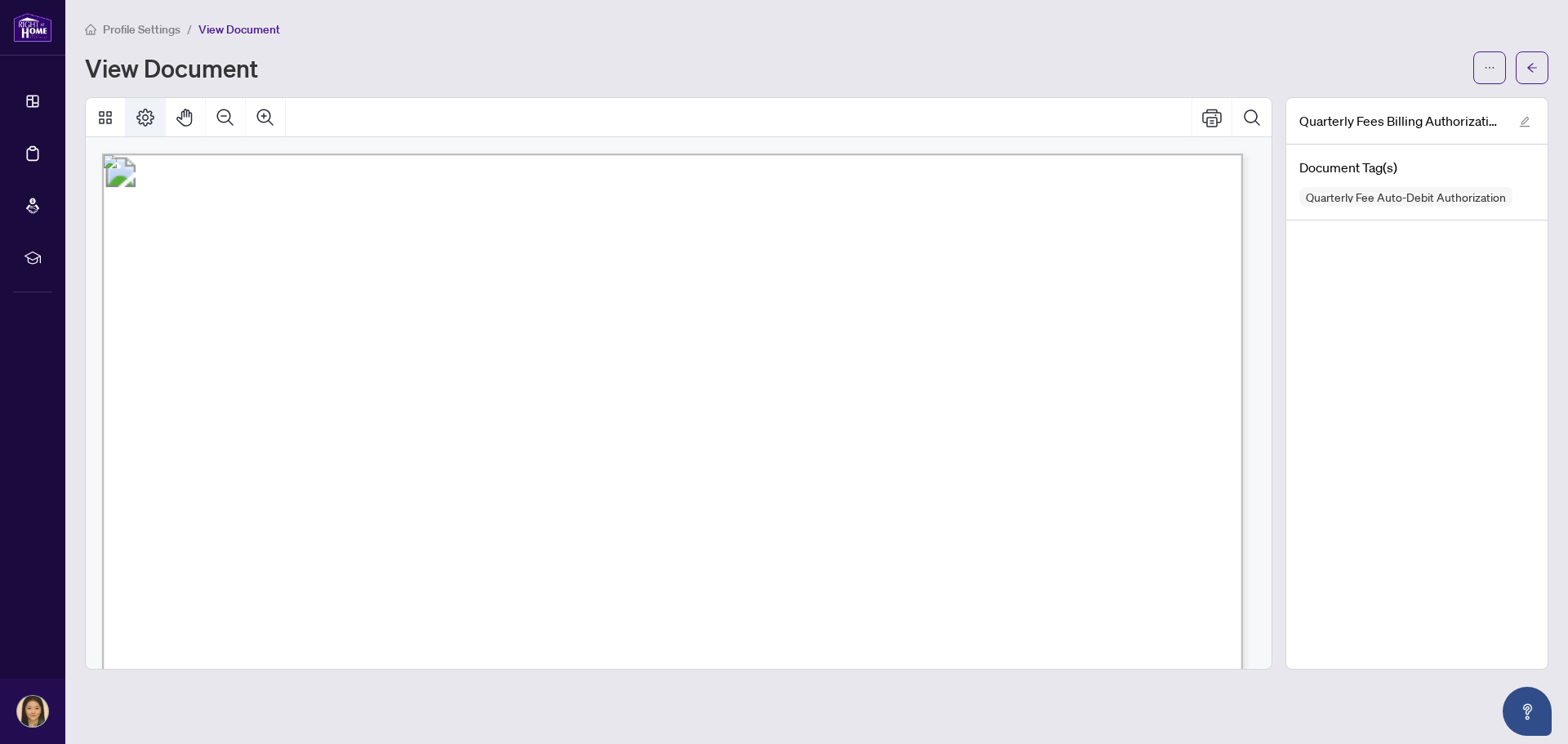
click at [153, 117] on icon "Page Layout" at bounding box center [145, 118] width 18 height 18
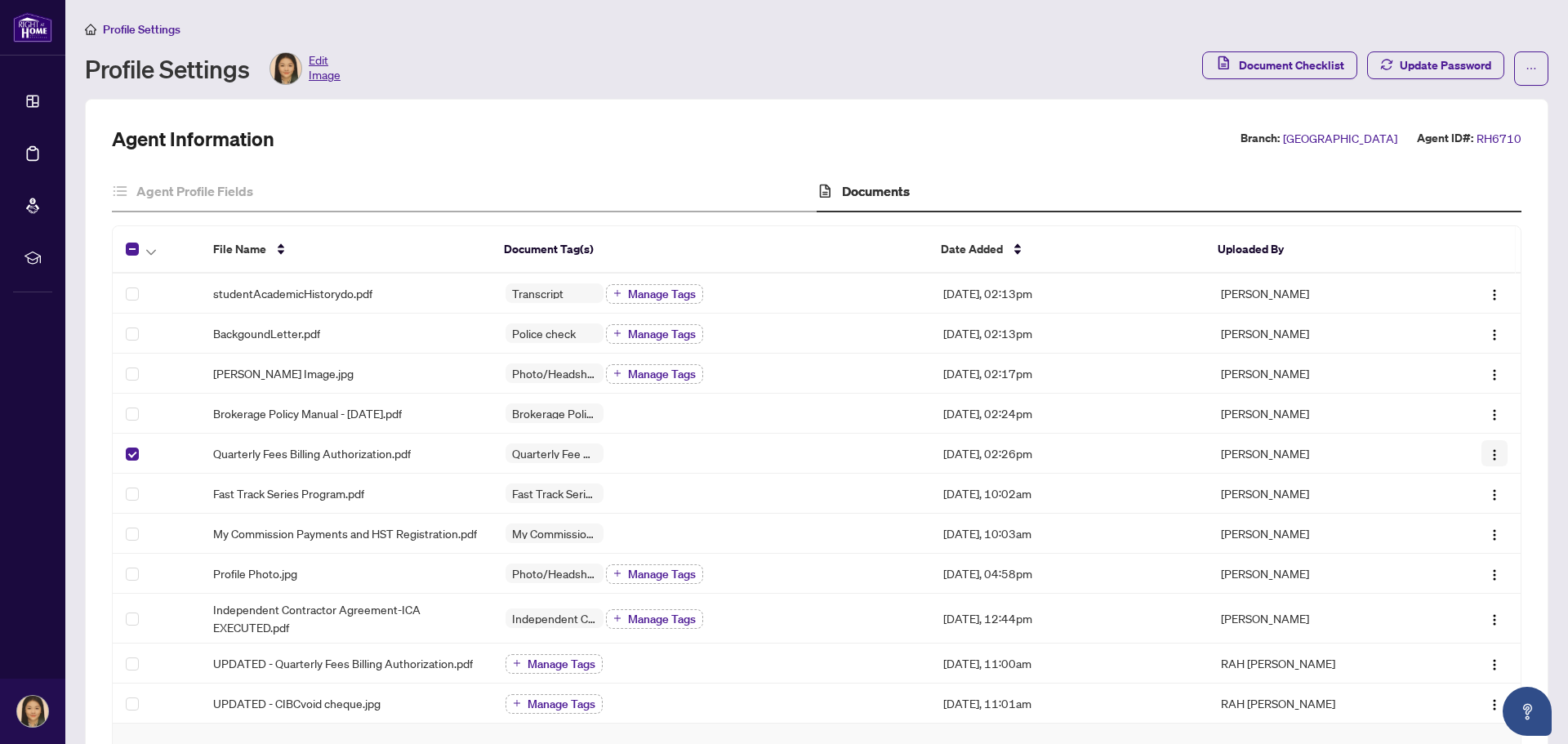
click at [1488, 455] on img "button" at bounding box center [1495, 455] width 13 height 13
click at [1367, 453] on td "[PERSON_NAME]" at bounding box center [1318, 454] width 219 height 40
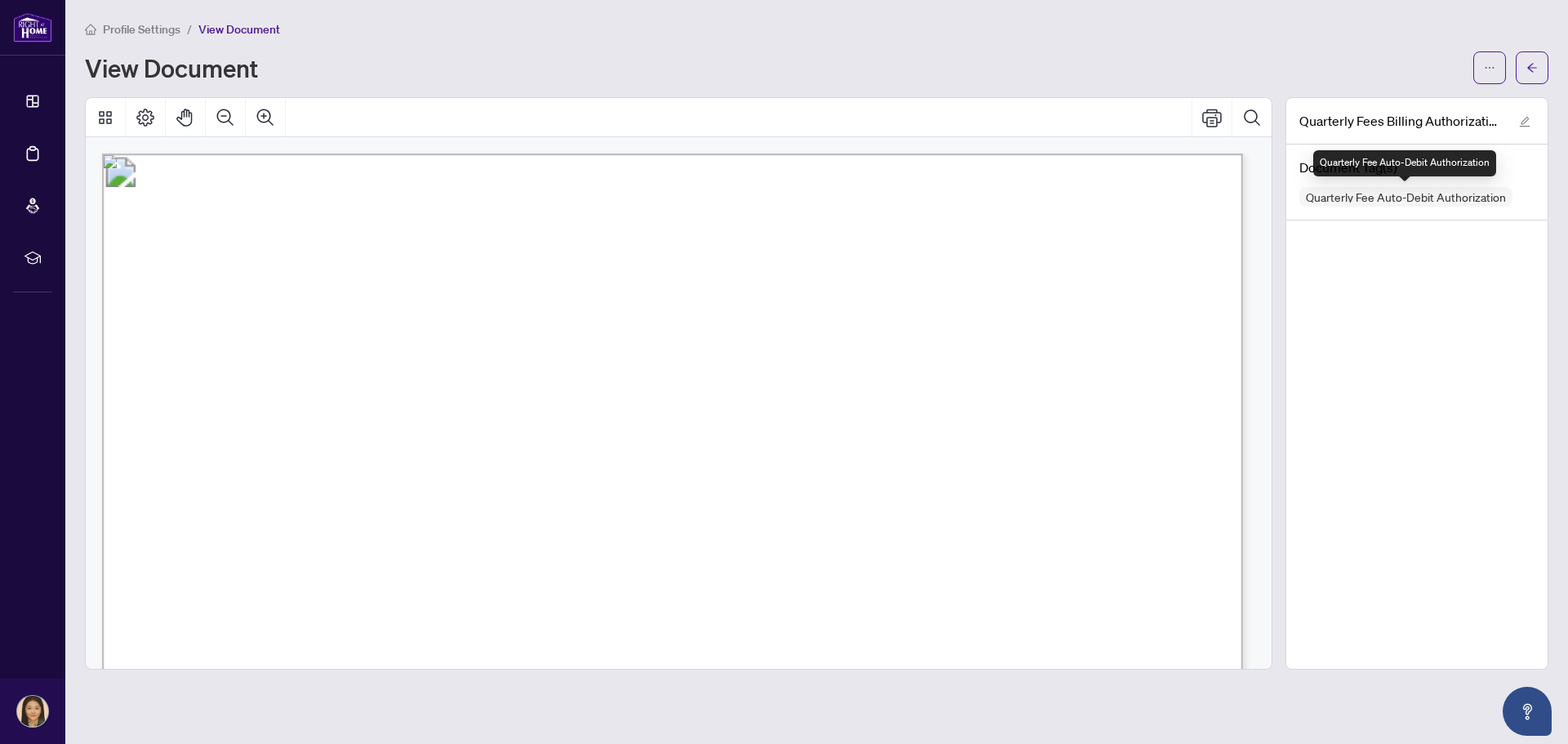
click at [1406, 197] on span "Quarterly Fee Auto-Debit Authorization" at bounding box center [1405, 197] width 213 height 12
click at [1405, 326] on div "Quarterly Fees Billing Authorization.pdf Document Tag(s) Quarterly Fee Auto-Deb…" at bounding box center [1416, 383] width 263 height 572
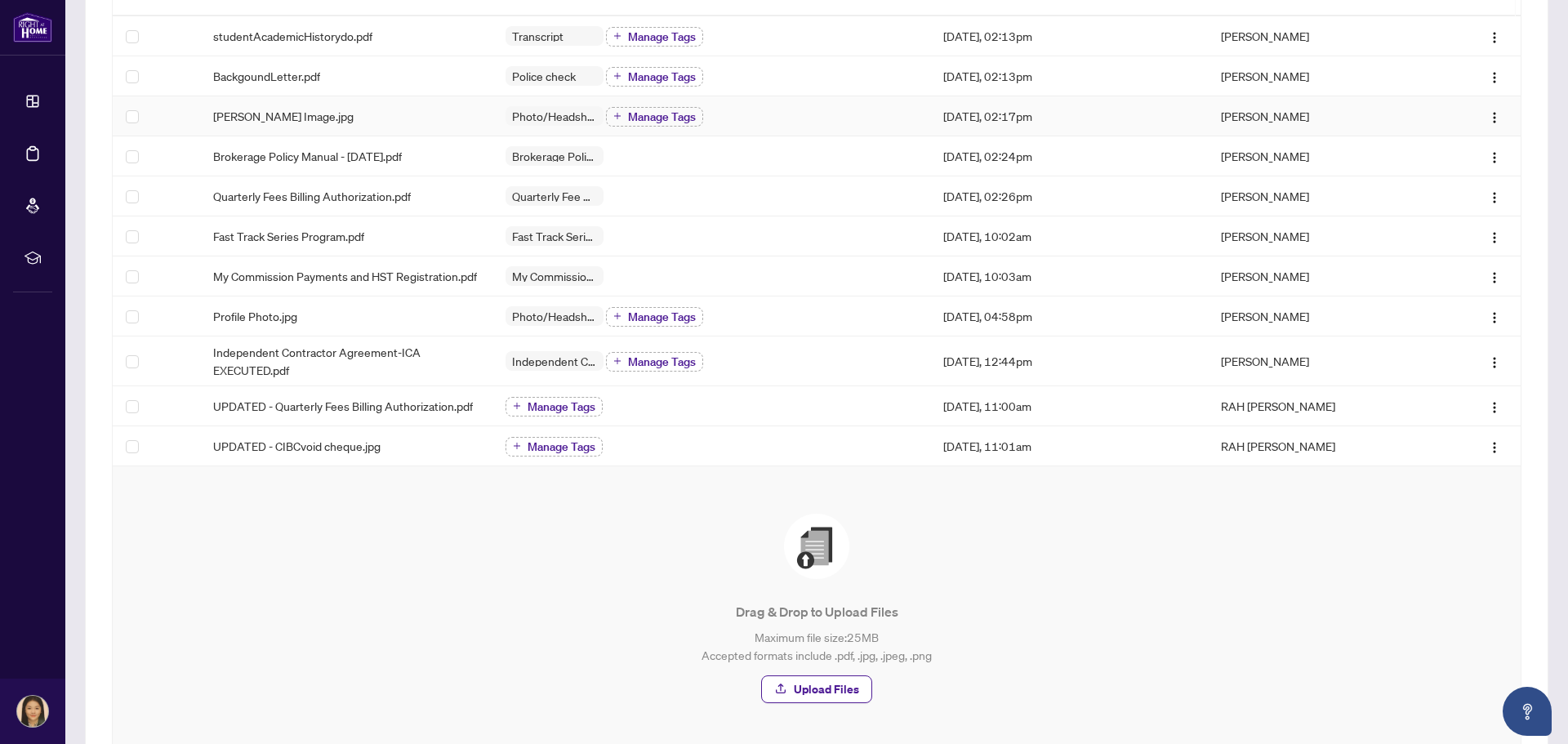
scroll to position [272, 0]
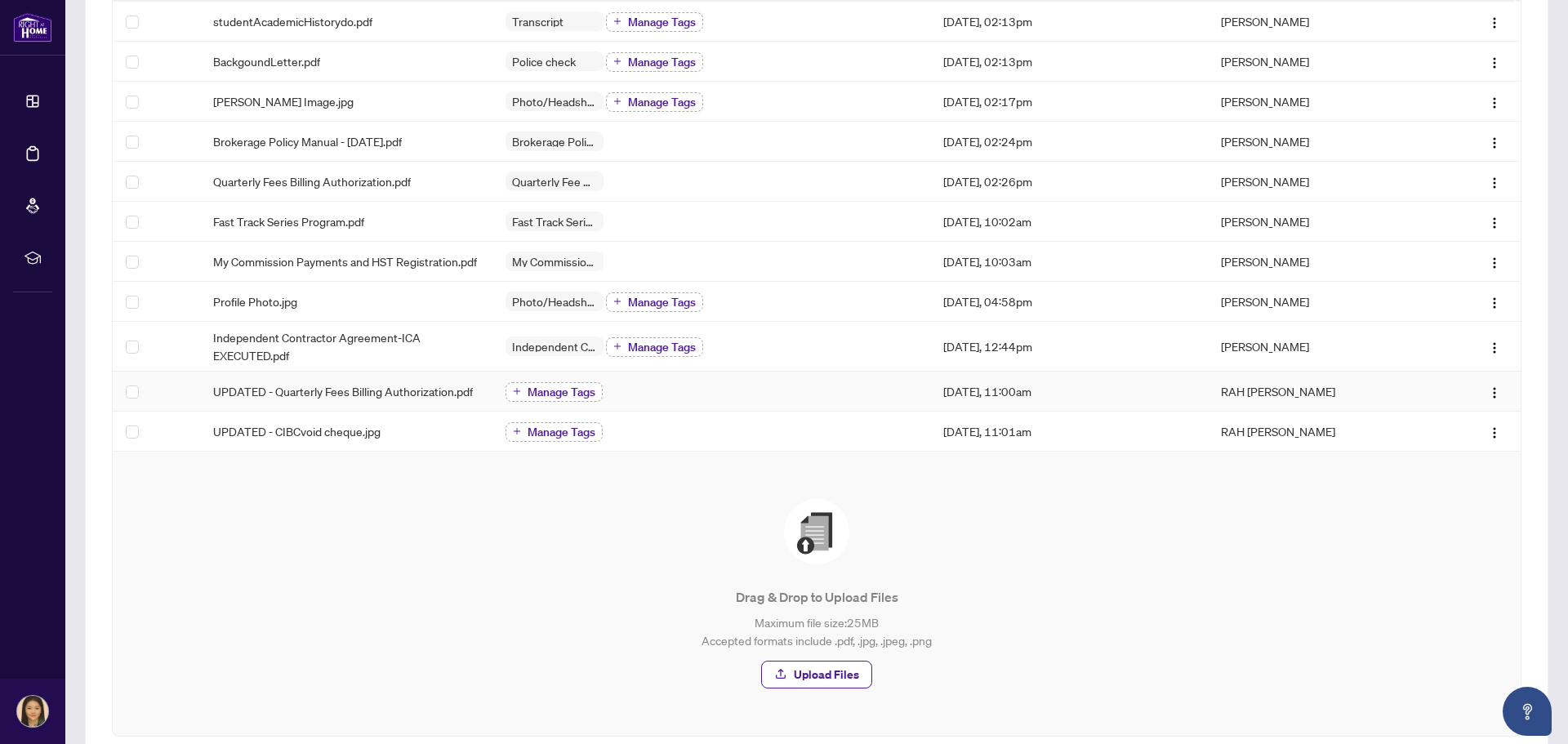
click at [517, 392] on icon "plus" at bounding box center [517, 391] width 8 height 8
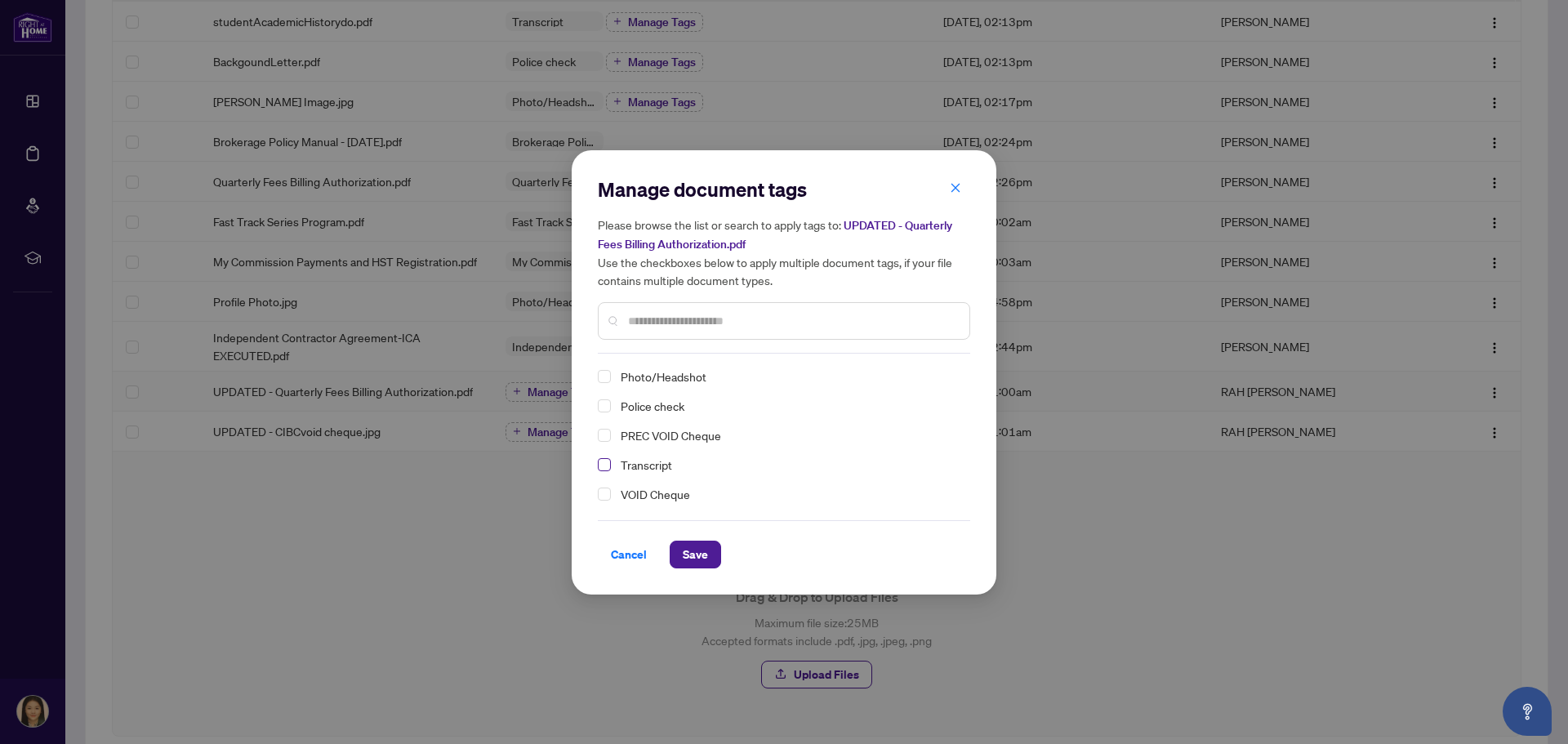
click at [607, 493] on span "Select VOID Cheque" at bounding box center [604, 494] width 13 height 13
click at [687, 553] on span "Save" at bounding box center [695, 555] width 26 height 27
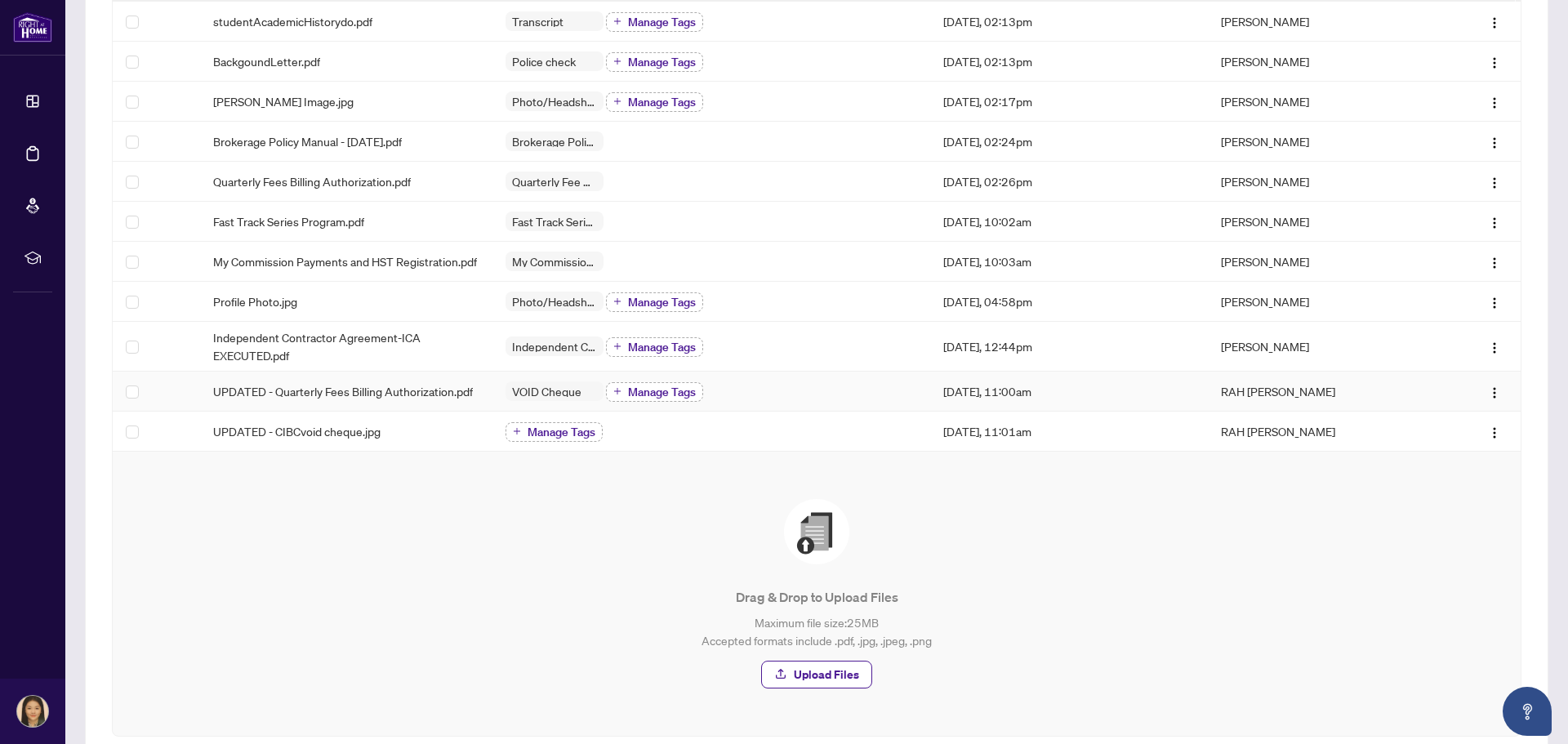
click at [615, 387] on span "button" at bounding box center [618, 391] width 8 height 9
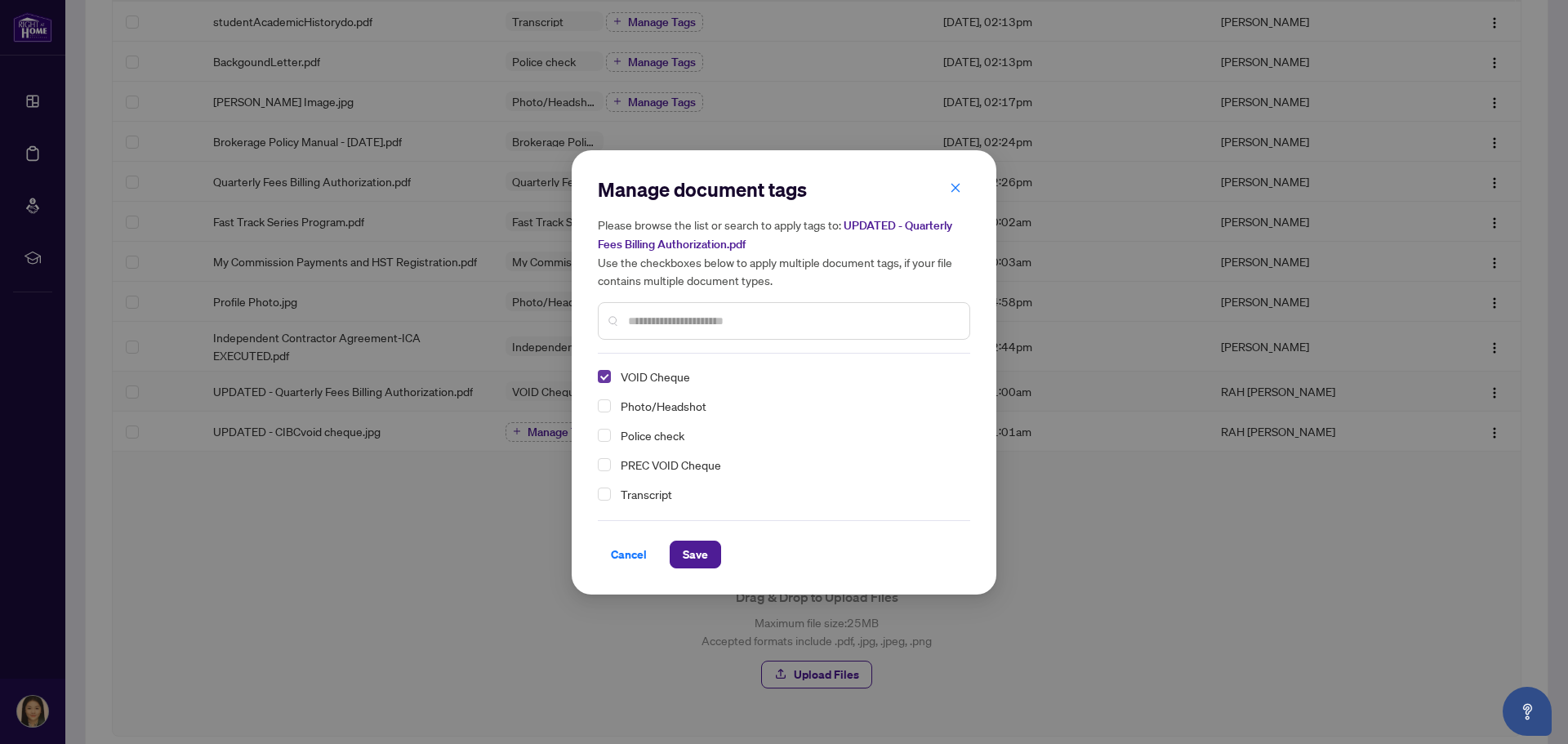
click at [598, 375] on span "Select VOID Cheque" at bounding box center [604, 377] width 13 height 13
click at [705, 333] on div at bounding box center [784, 320] width 372 height 37
click at [655, 321] on input "text" at bounding box center [792, 321] width 328 height 18
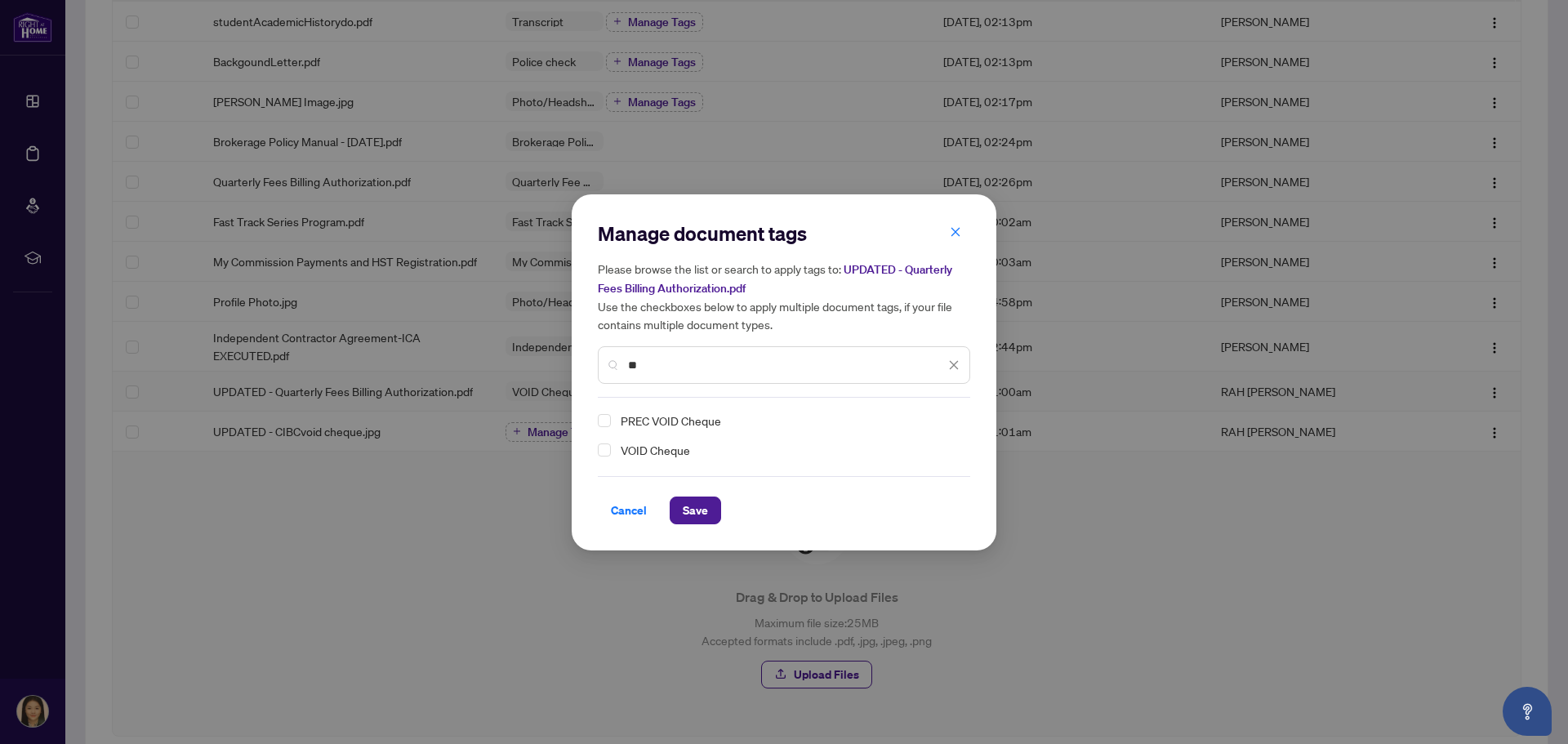
type input "*"
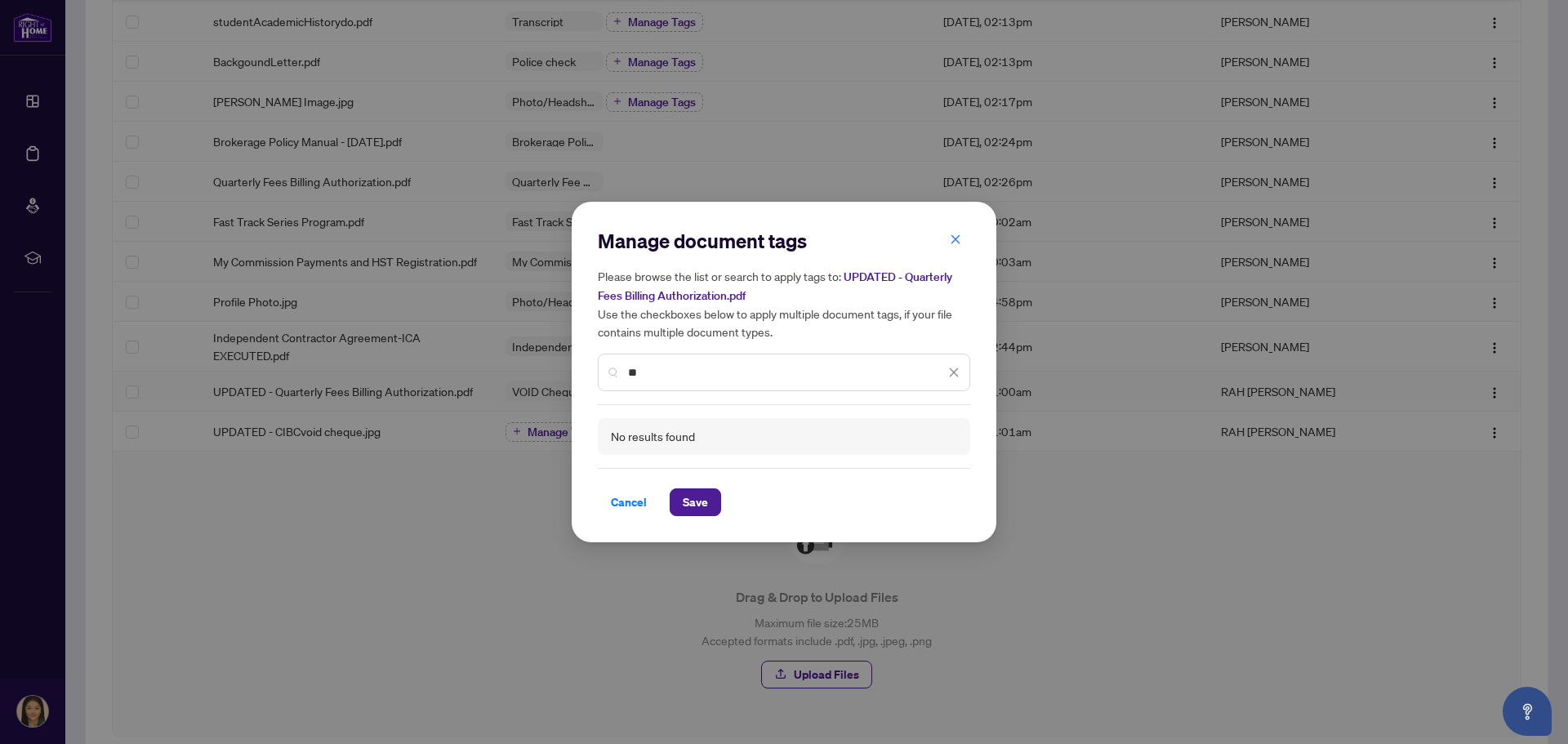
type input "*"
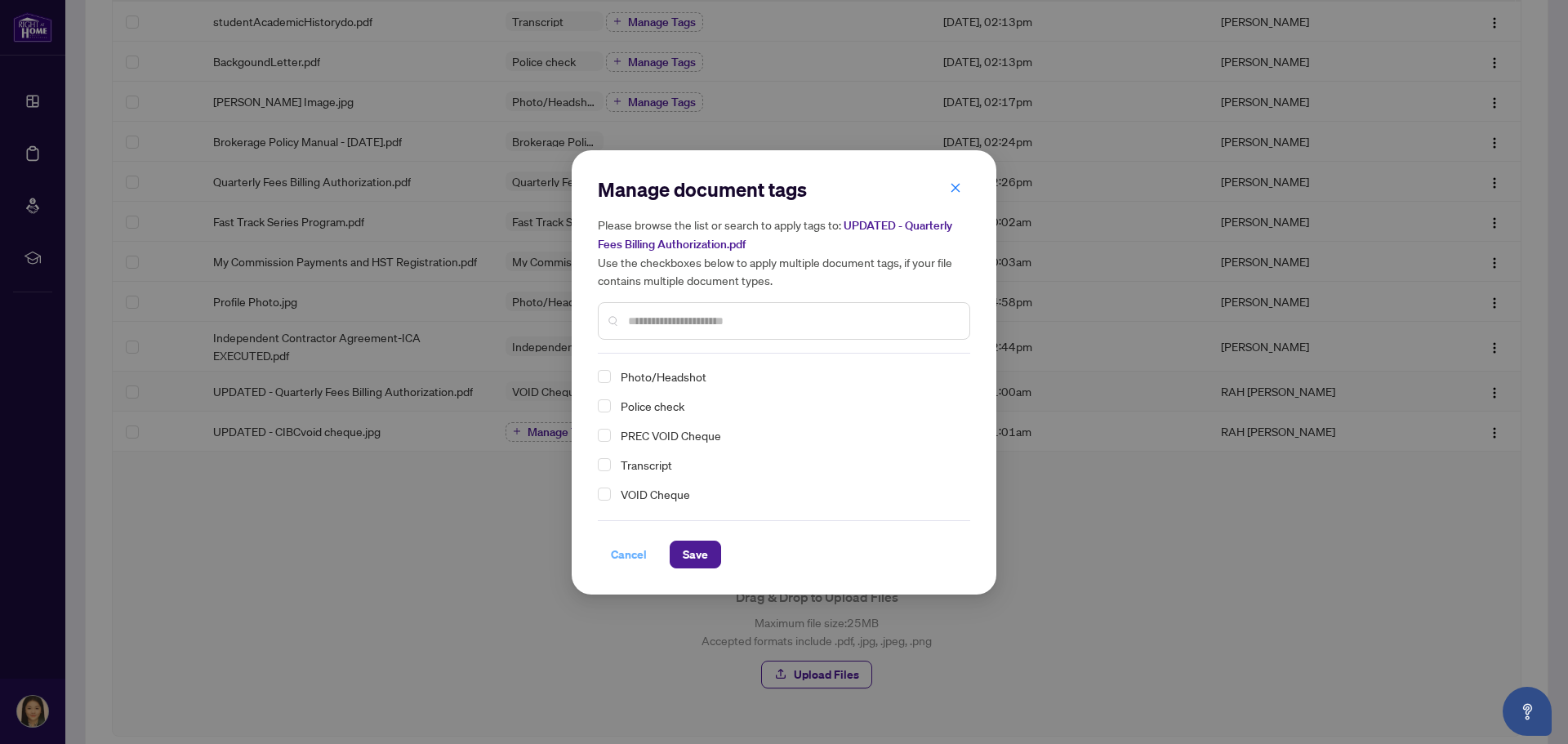
click at [624, 557] on span "Cancel" at bounding box center [629, 555] width 36 height 27
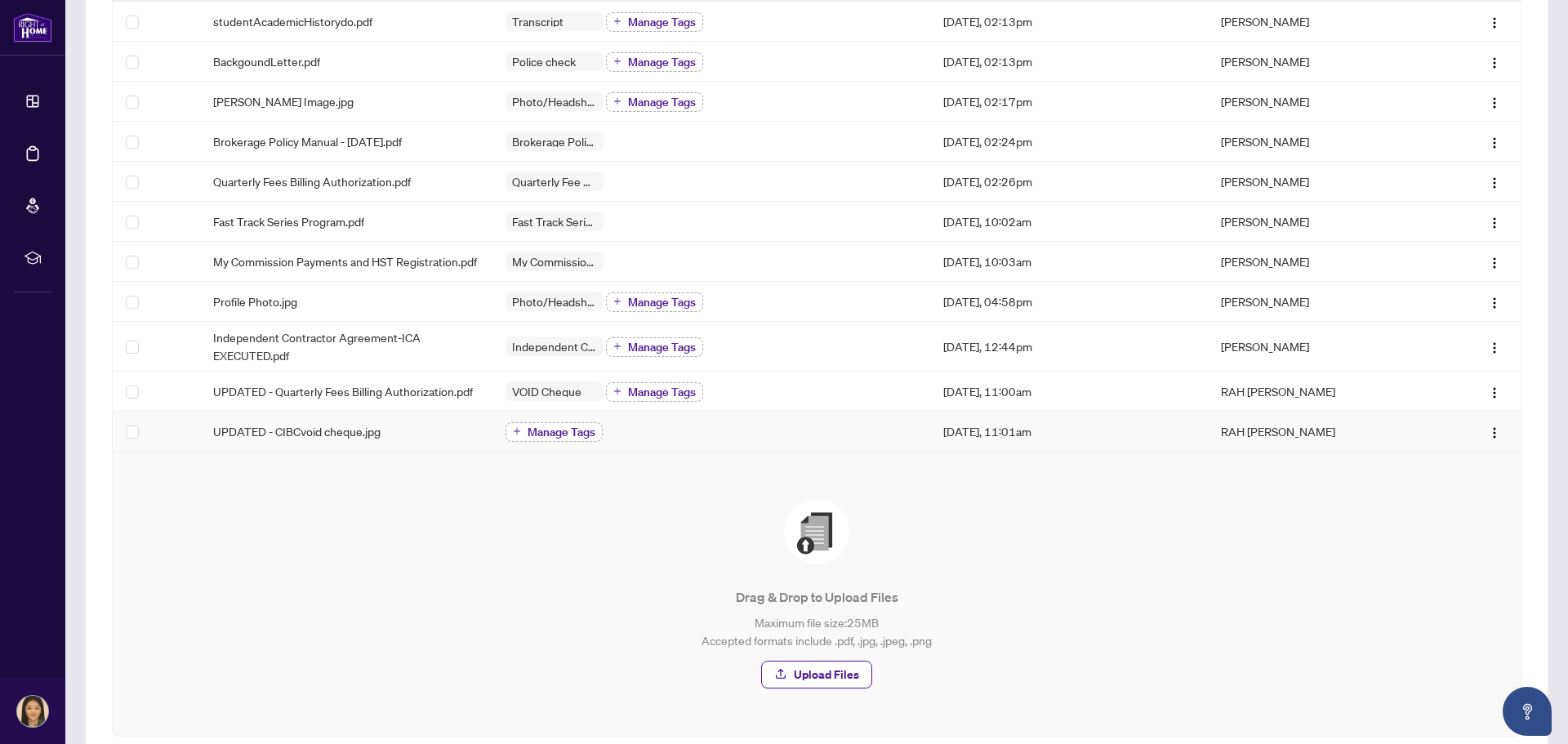
click at [584, 433] on span "Manage Tags" at bounding box center [561, 432] width 68 height 12
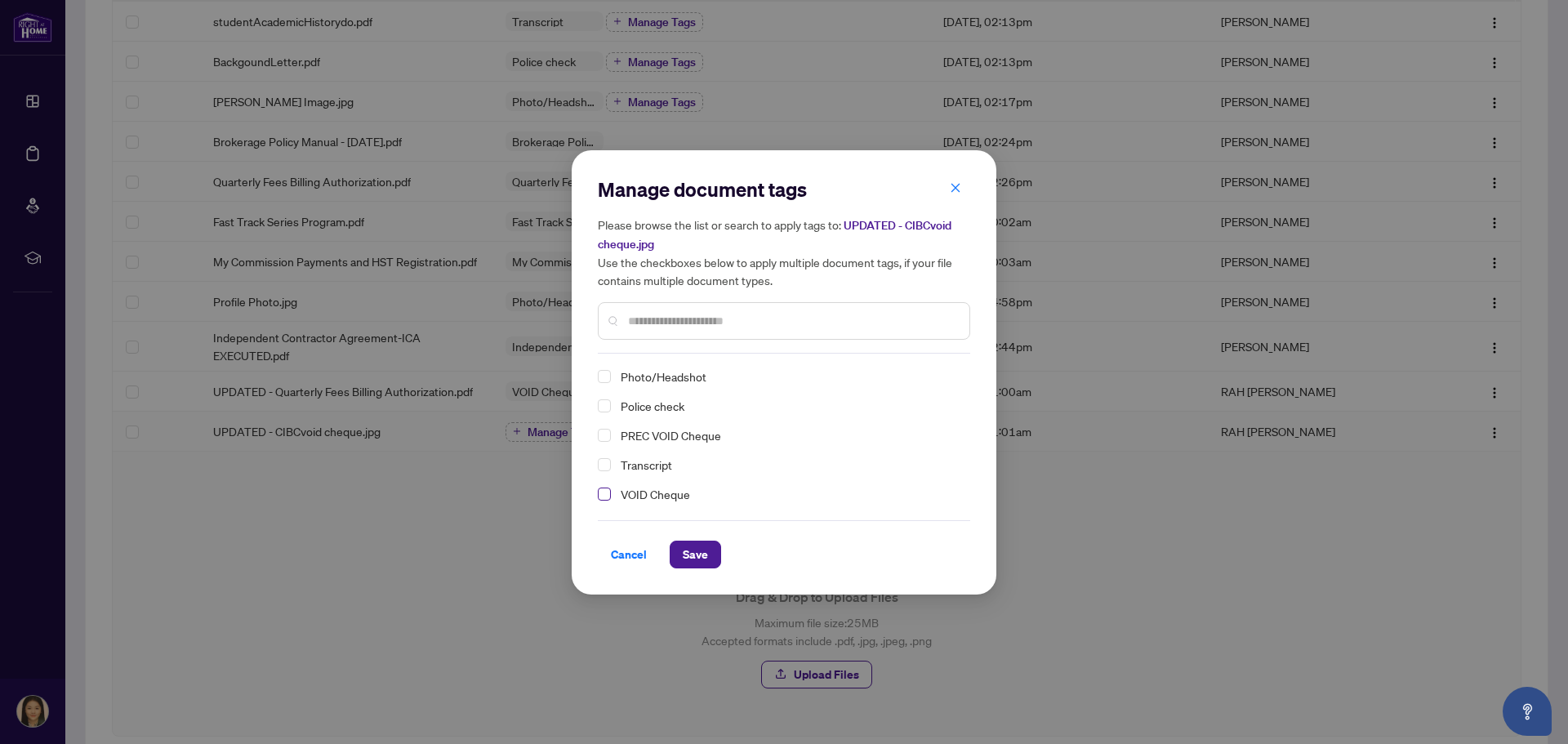
click at [604, 494] on span "Select VOID Cheque" at bounding box center [604, 494] width 13 height 13
click at [704, 557] on button "Save" at bounding box center [696, 554] width 51 height 27
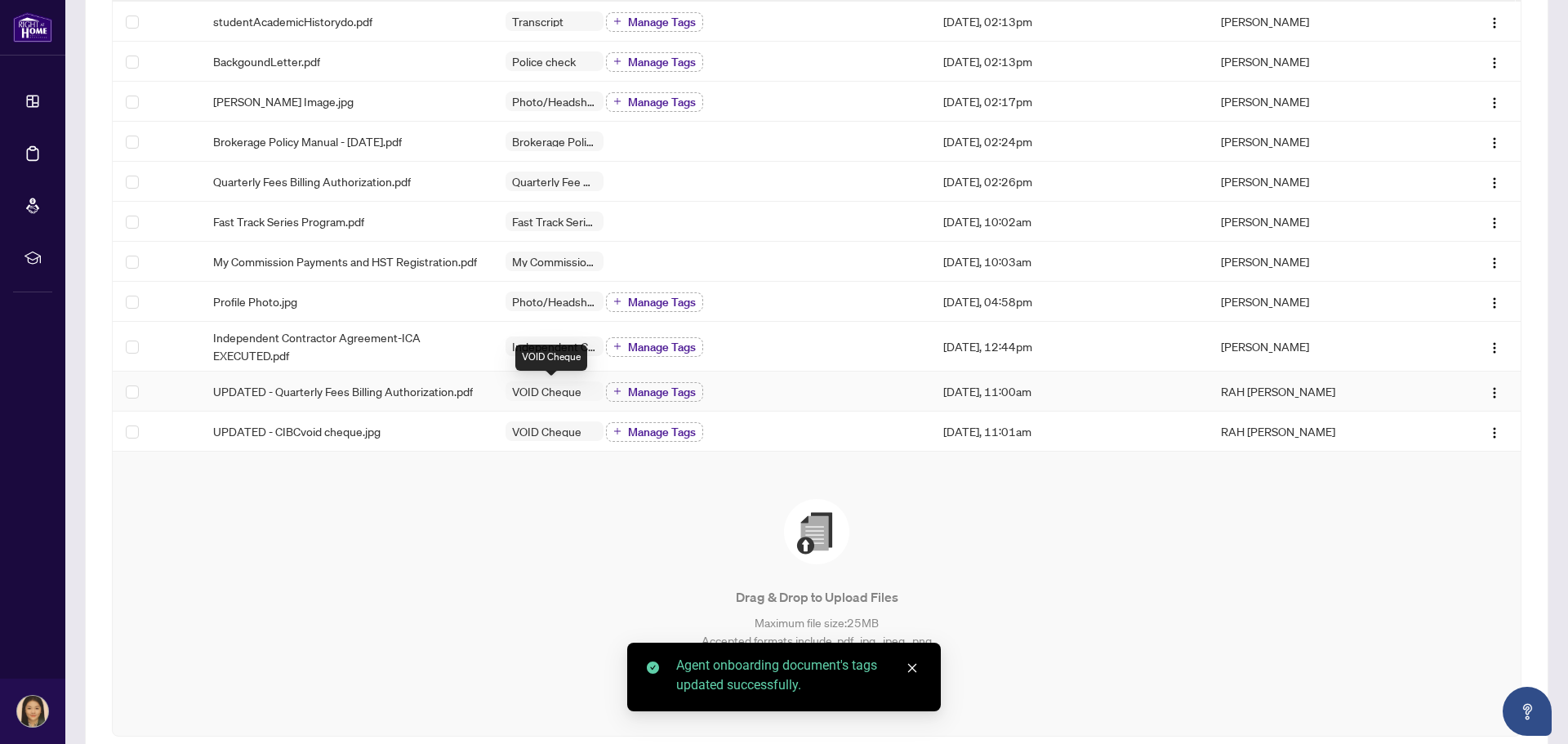
click at [562, 390] on span "VOID Cheque" at bounding box center [546, 391] width 82 height 12
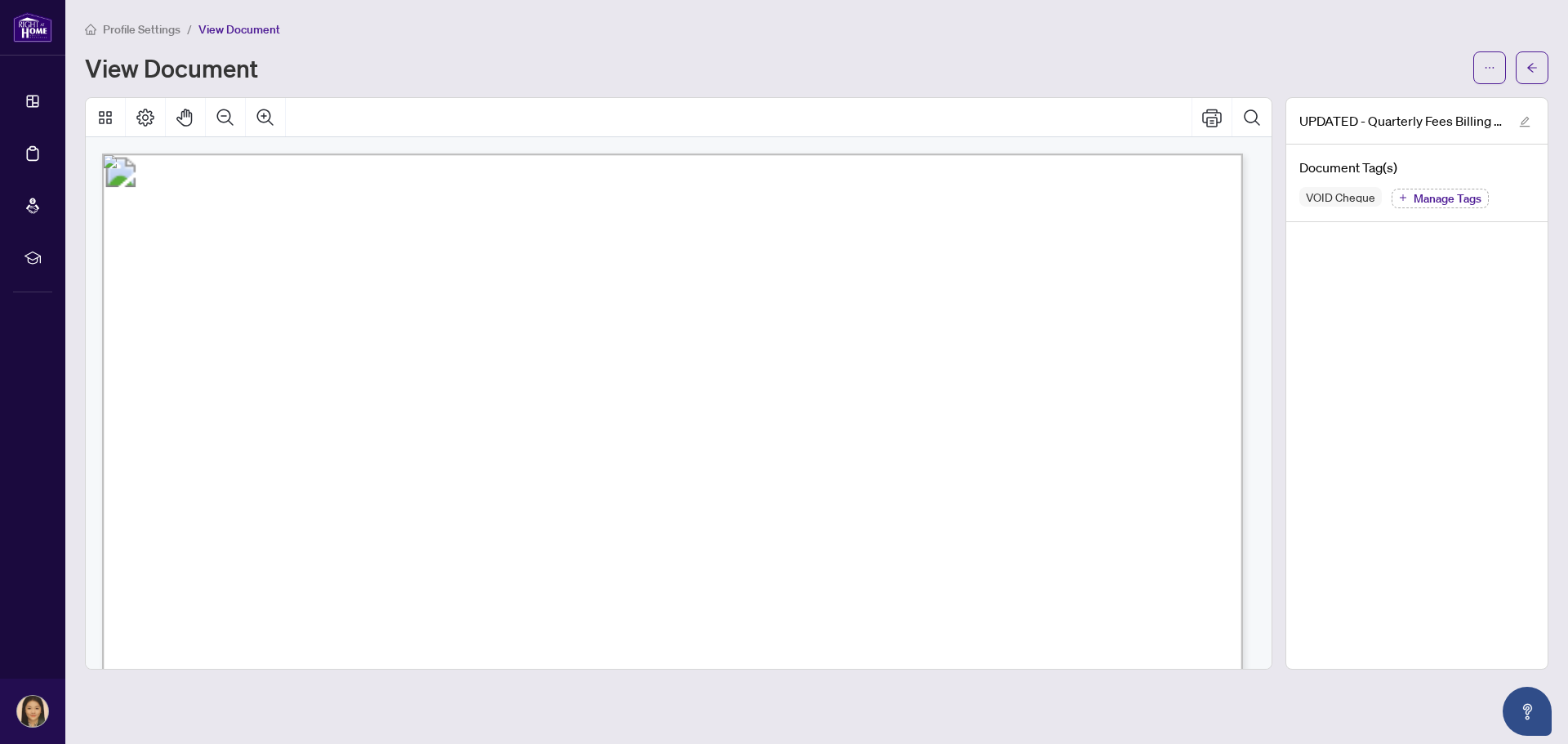
click at [1409, 197] on button "Manage Tags" at bounding box center [1439, 199] width 97 height 20
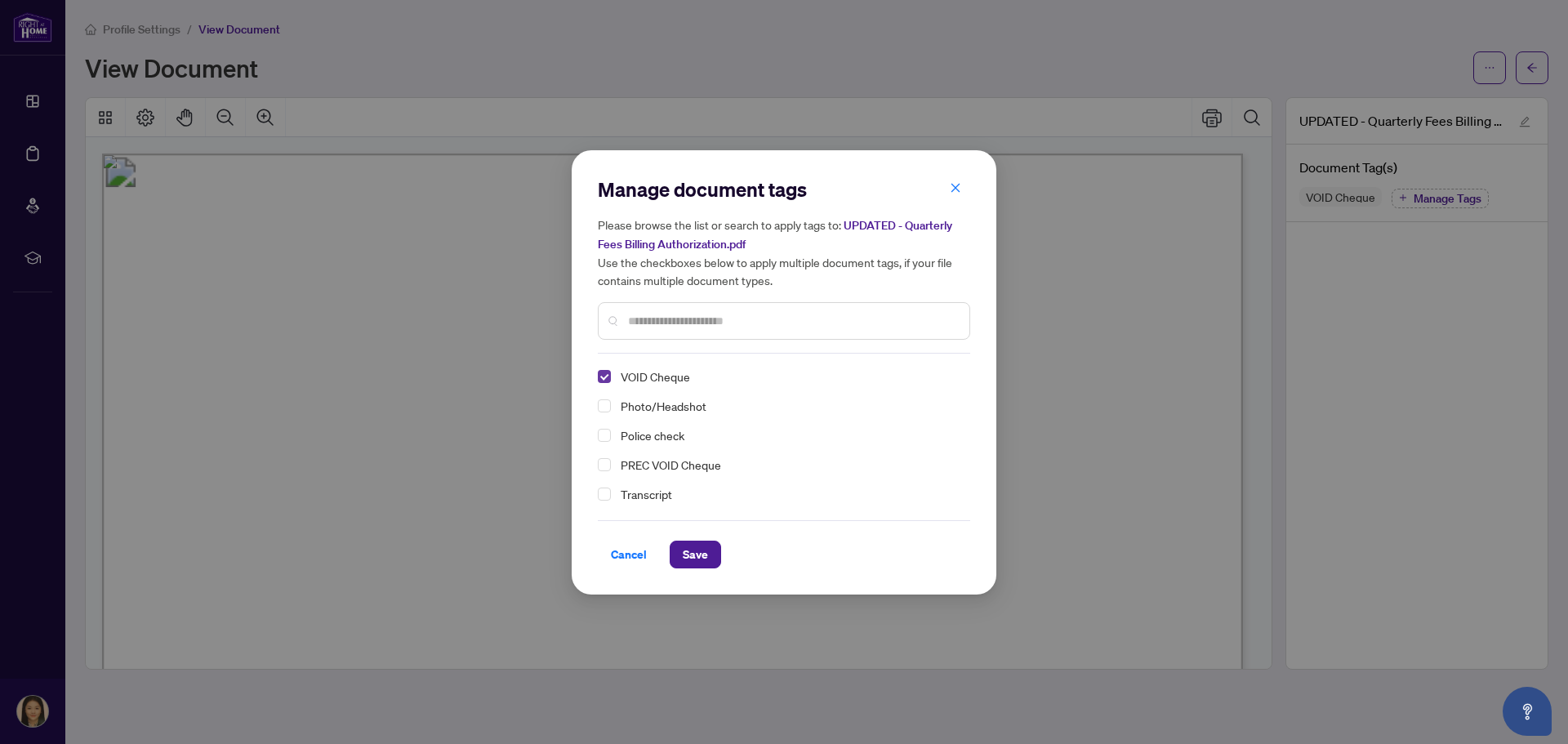
click at [600, 377] on span "Select VOID Cheque" at bounding box center [604, 377] width 13 height 13
click at [672, 550] on button "Save" at bounding box center [696, 554] width 51 height 27
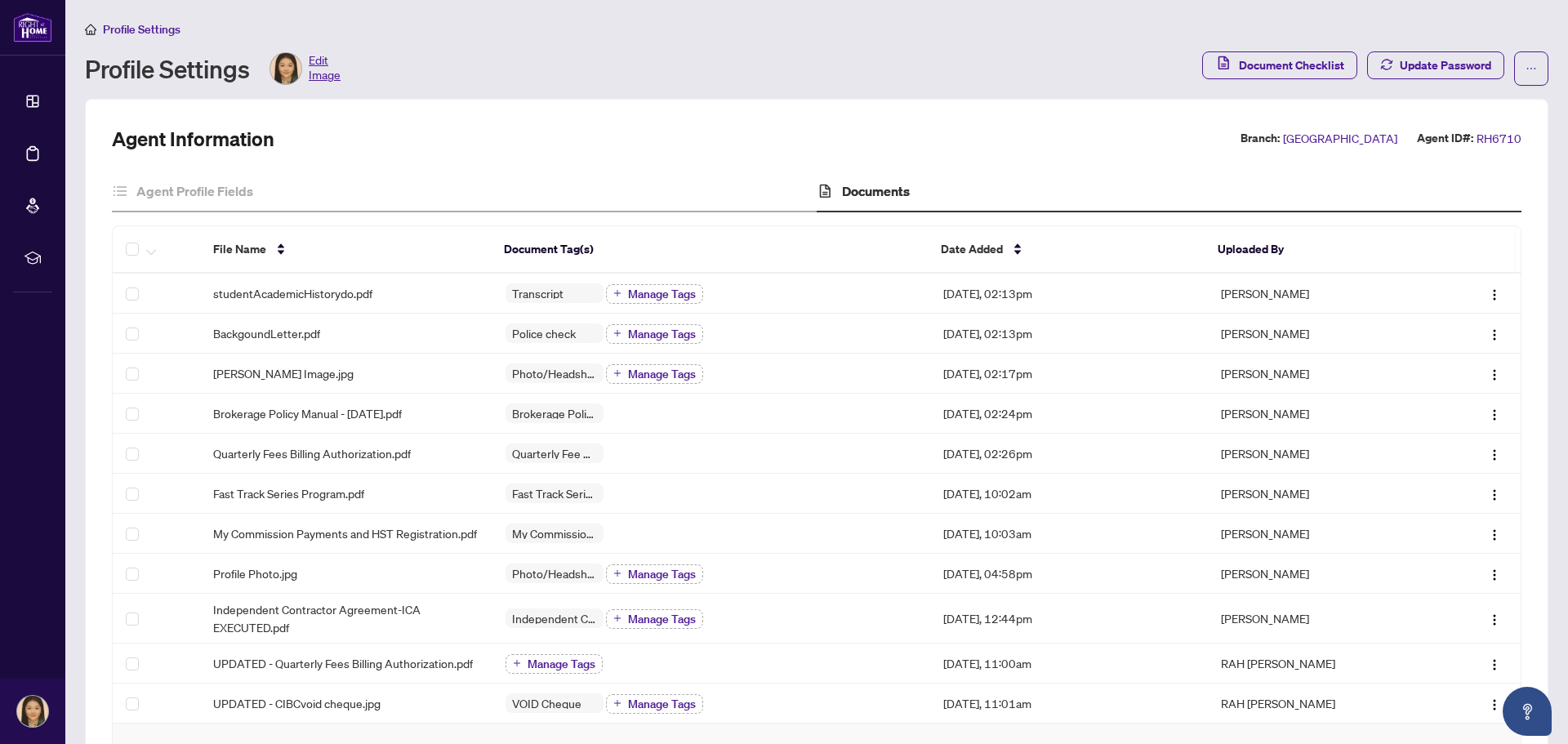
click at [160, 28] on span "Profile Settings" at bounding box center [142, 30] width 78 height 15
click at [216, 76] on div "Profile Settings Edit Image" at bounding box center [212, 68] width 255 height 32
